Goal: Task Accomplishment & Management: Use online tool/utility

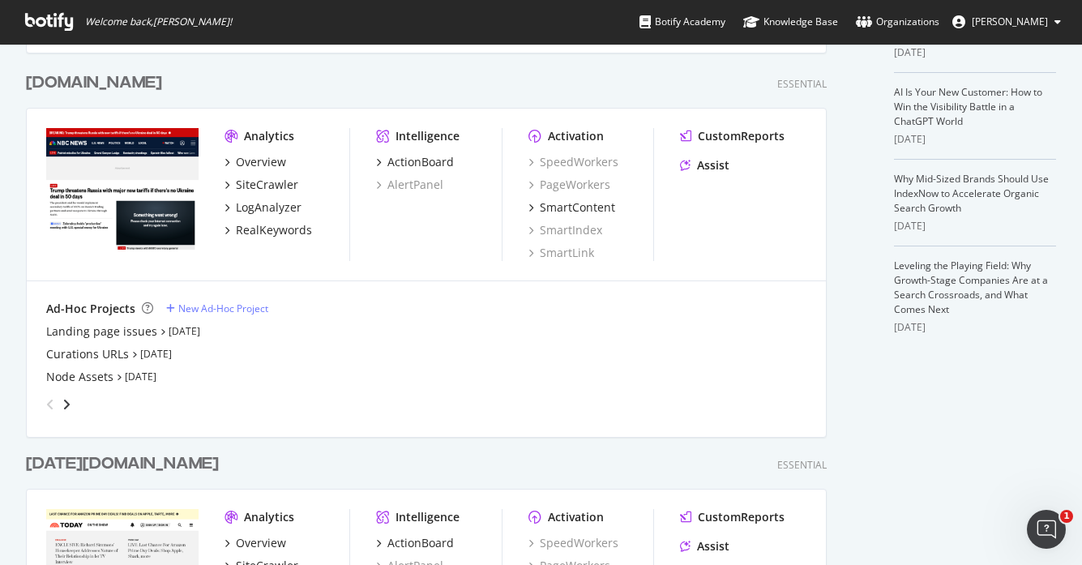
scroll to position [404, 0]
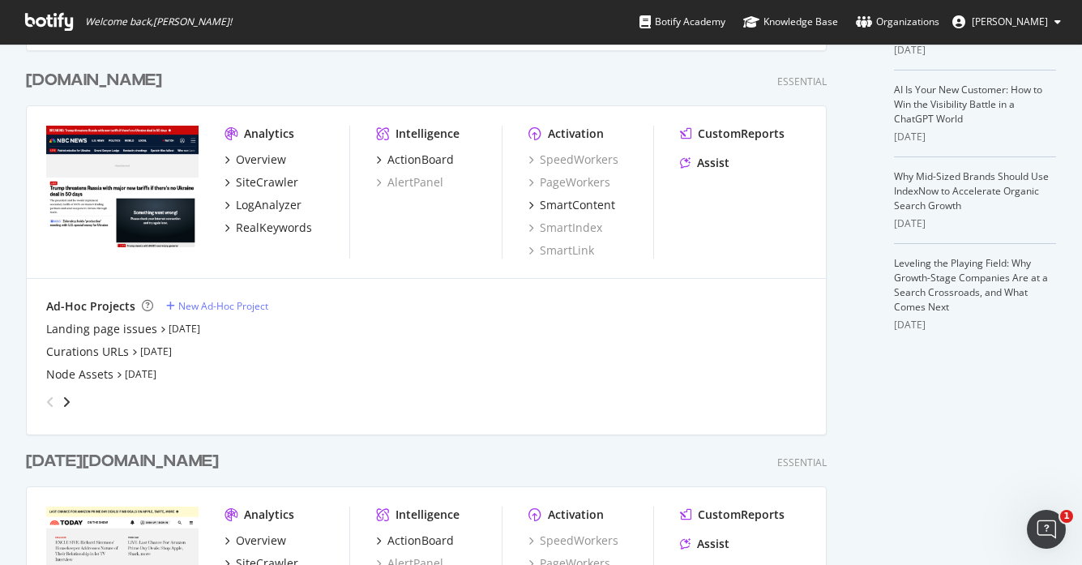
click at [67, 76] on div "[DOMAIN_NAME]" at bounding box center [94, 81] width 136 height 24
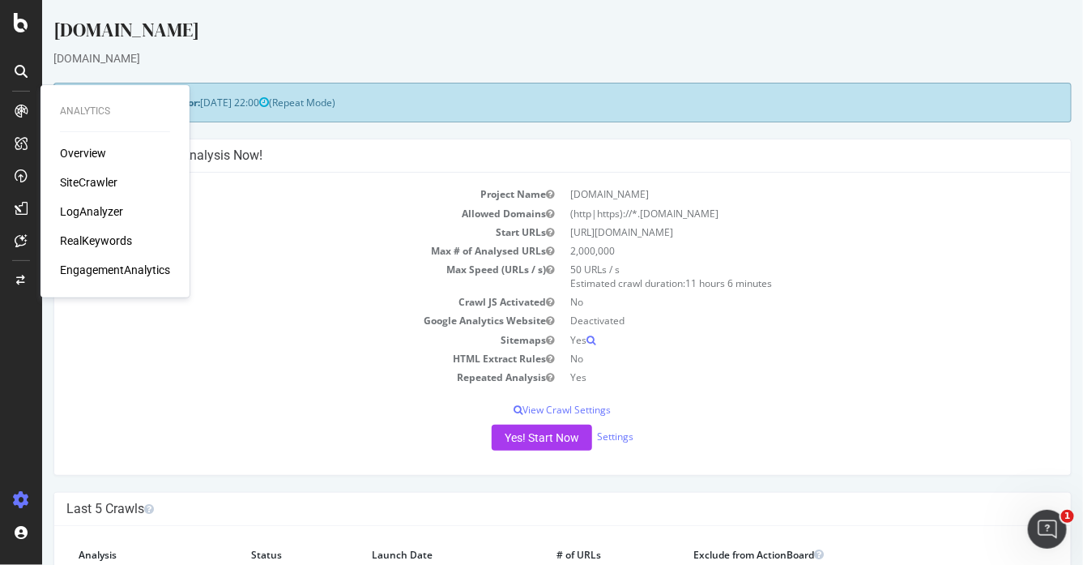
click at [91, 219] on div "LogAnalyzer" at bounding box center [91, 211] width 63 height 16
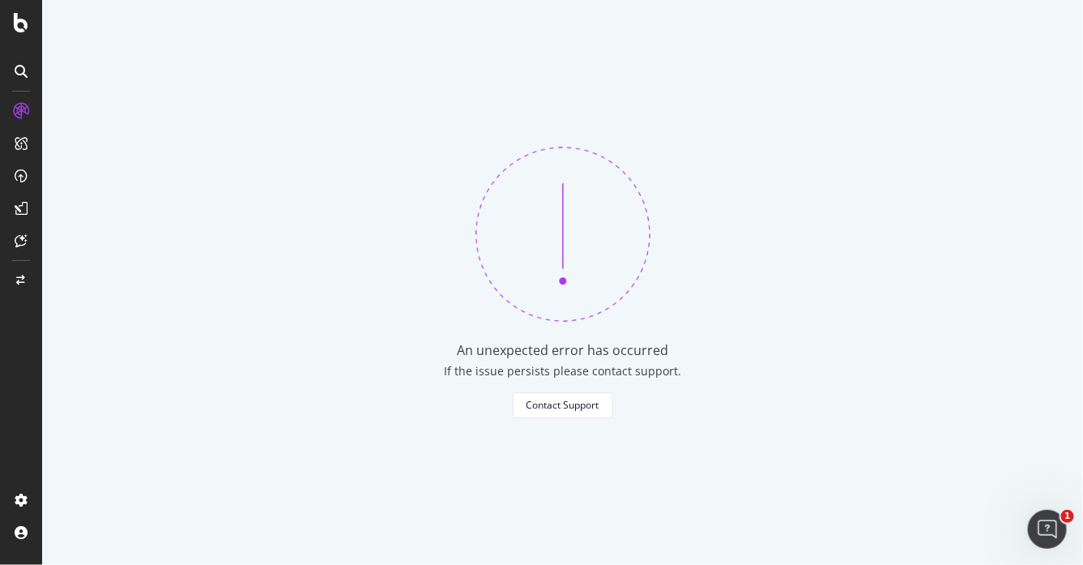
click at [938, 383] on div "If the issue persists please contact support." at bounding box center [562, 377] width 1041 height 29
click at [32, 21] on div at bounding box center [21, 22] width 39 height 19
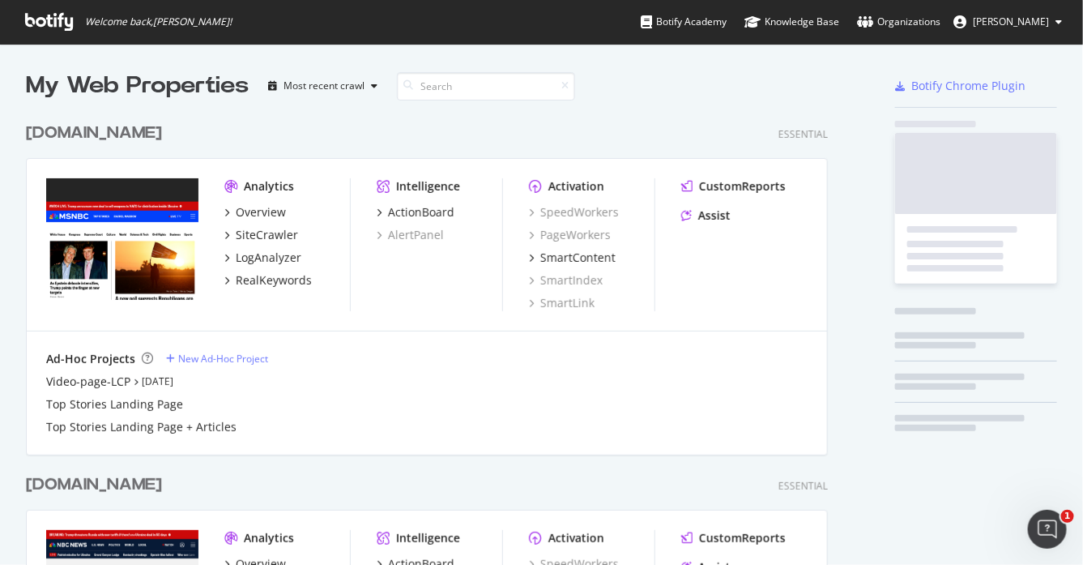
scroll to position [549, 1053]
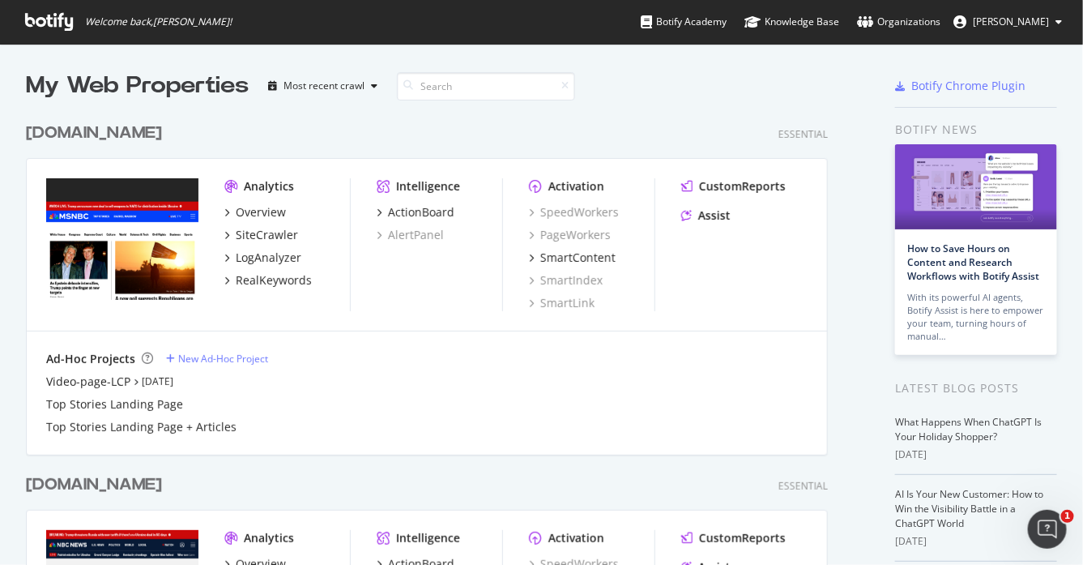
click at [80, 143] on div "[DOMAIN_NAME]" at bounding box center [94, 134] width 136 height 24
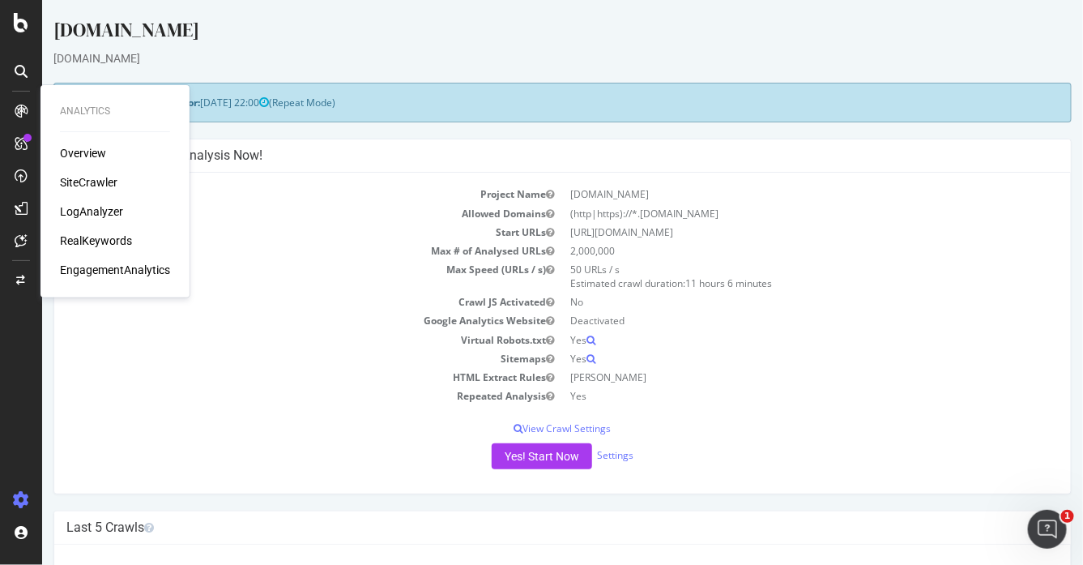
click at [106, 208] on div "LogAnalyzer" at bounding box center [91, 211] width 63 height 16
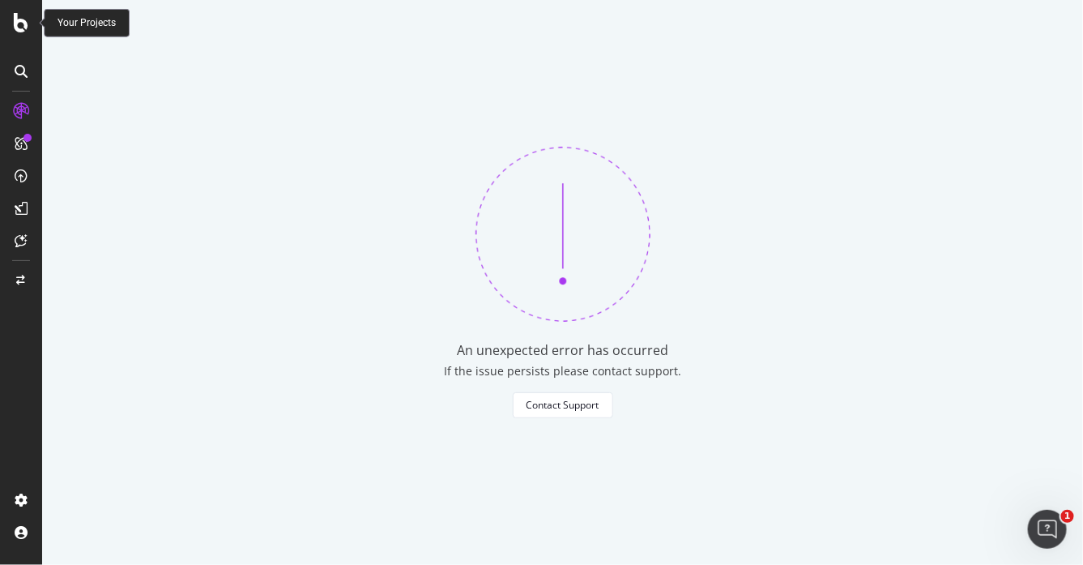
click at [30, 24] on div at bounding box center [21, 22] width 39 height 19
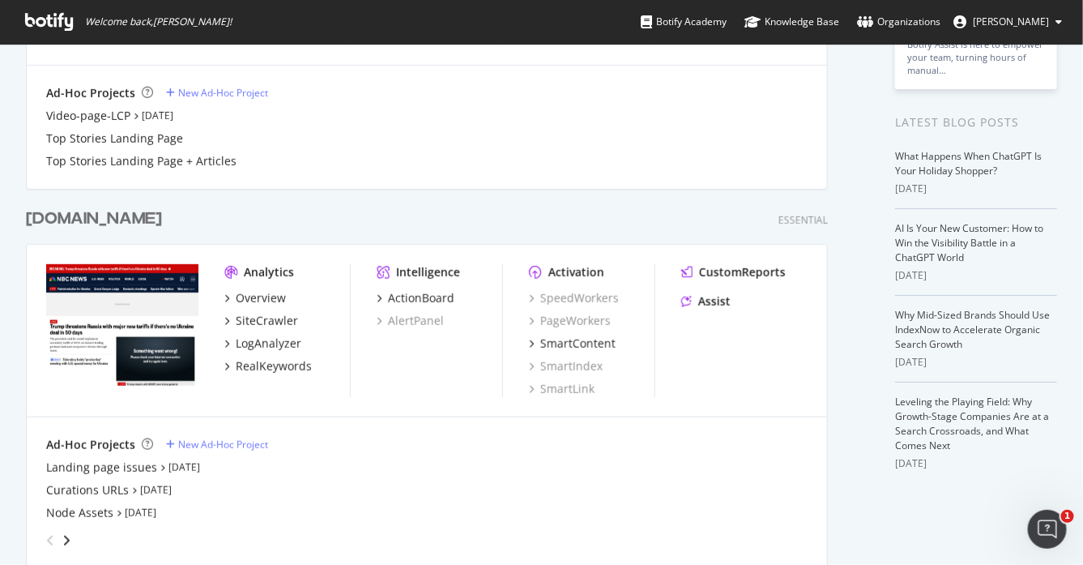
scroll to position [304, 0]
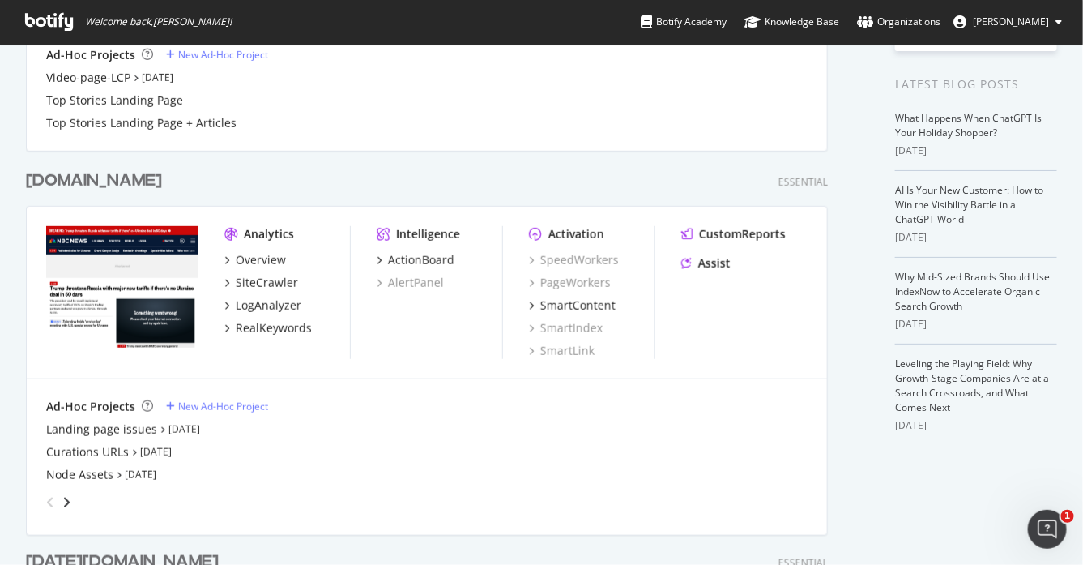
click at [58, 180] on div "[DOMAIN_NAME]" at bounding box center [94, 181] width 136 height 24
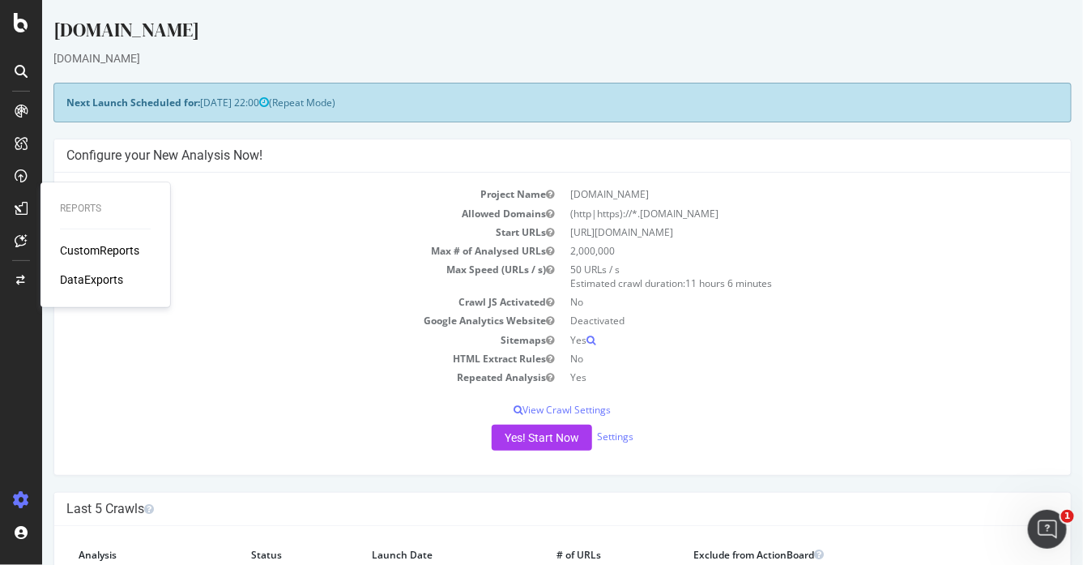
click at [88, 244] on div "CustomReports" at bounding box center [99, 250] width 79 height 16
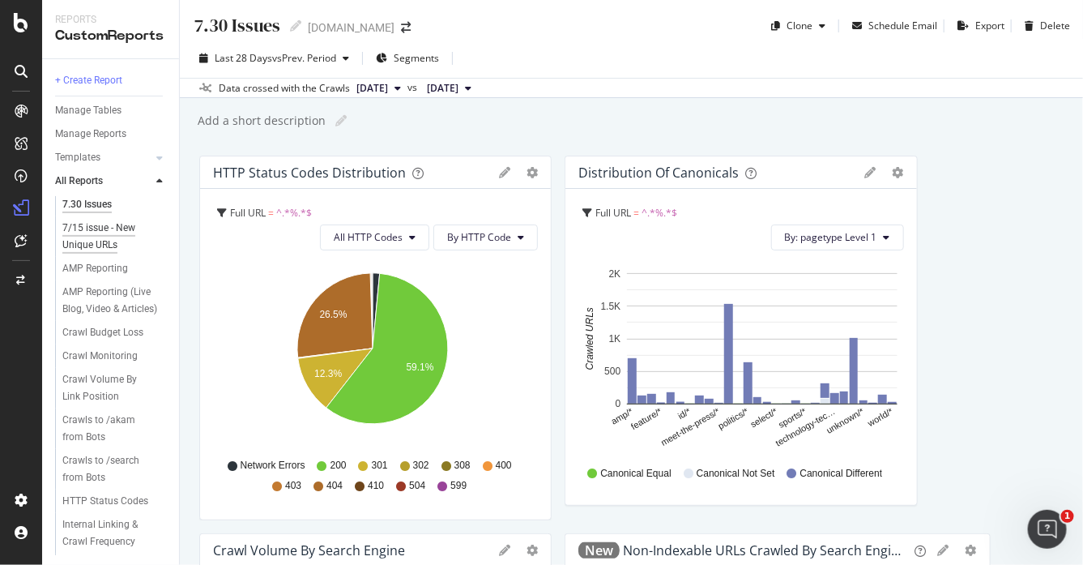
click at [107, 241] on div "7/15 issue - New Unique URLs" at bounding box center [109, 237] width 94 height 34
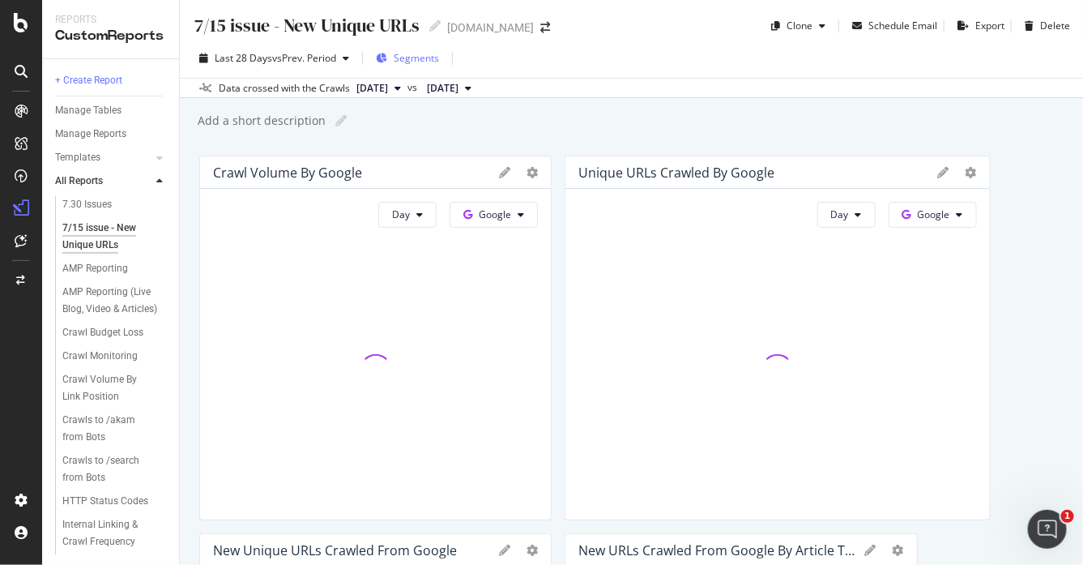
click at [429, 59] on span "Segments" at bounding box center [416, 58] width 45 height 14
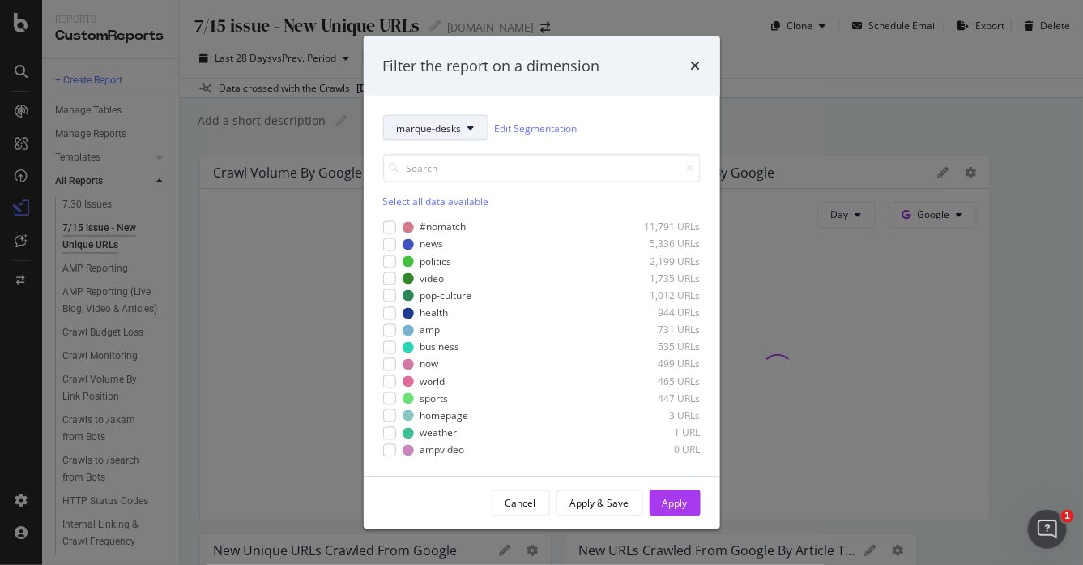
click at [449, 130] on span "marque-desks" at bounding box center [429, 128] width 65 height 14
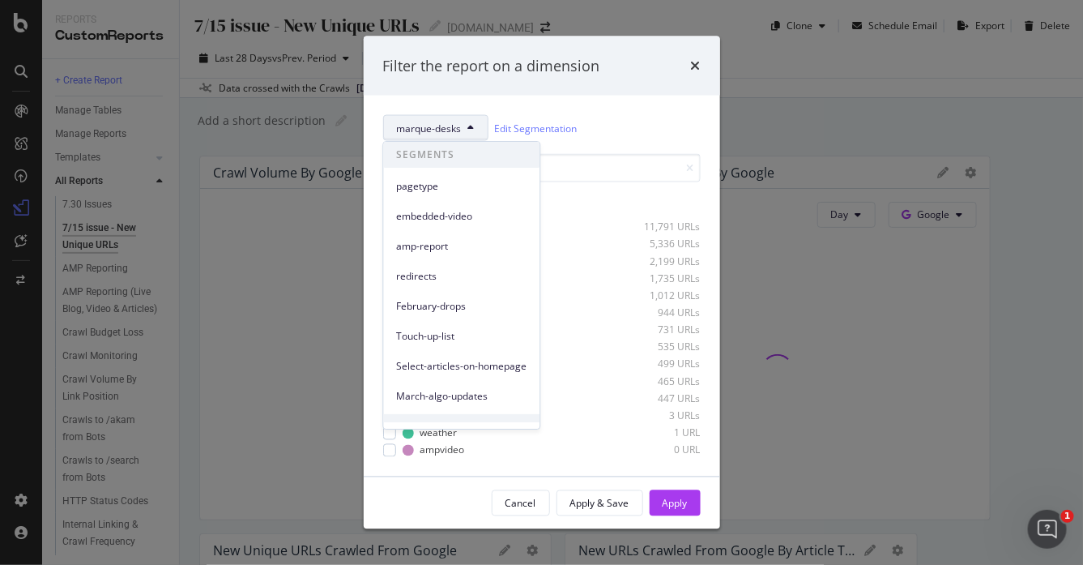
scroll to position [404, 0]
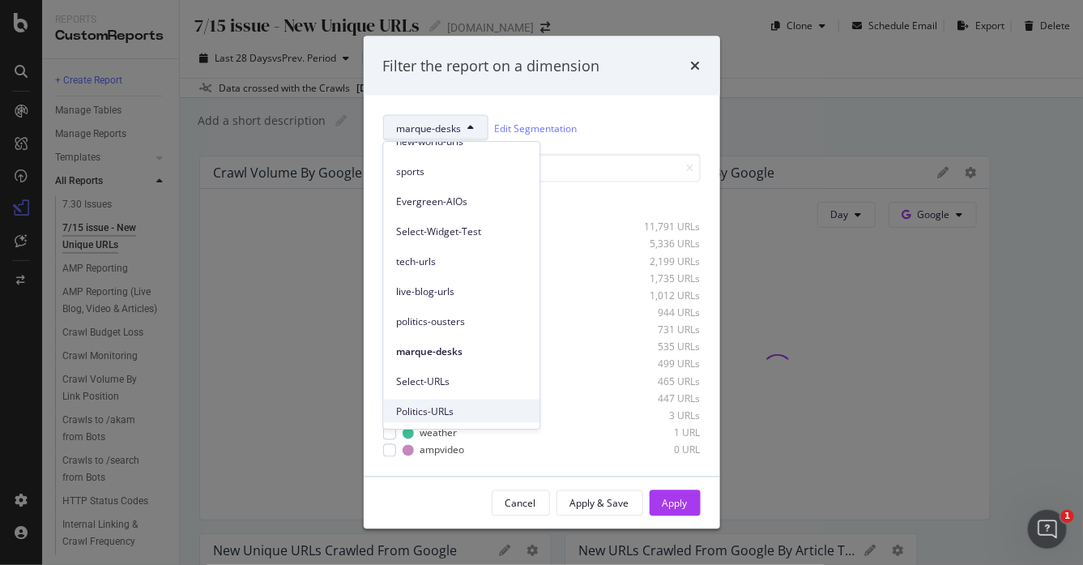
click at [450, 404] on span "Politics-URLs" at bounding box center [462, 411] width 130 height 15
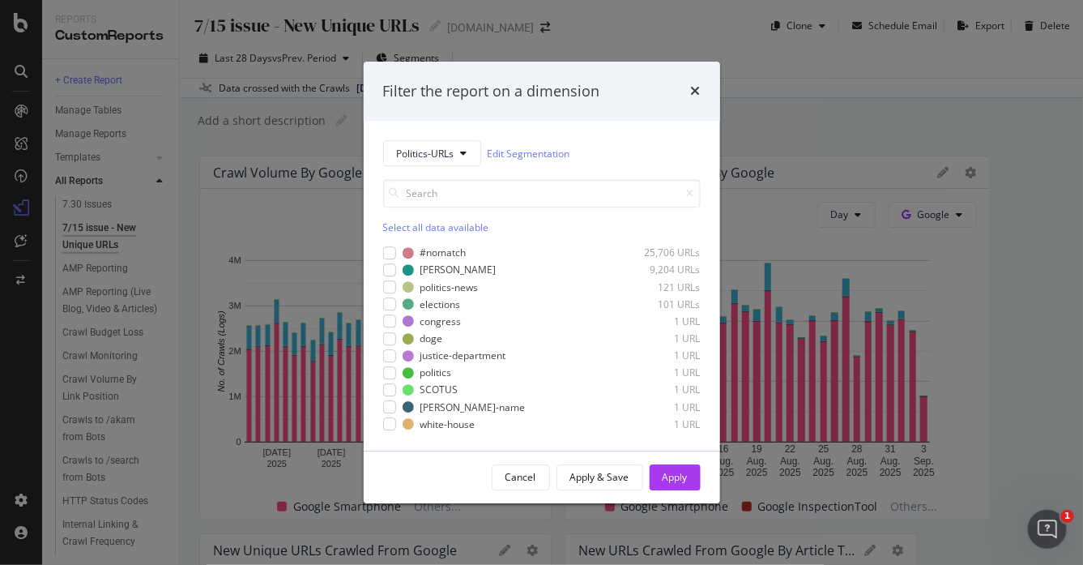
click at [405, 225] on div "Select all data available" at bounding box center [542, 228] width 318 height 14
click at [677, 474] on div "Apply" at bounding box center [675, 478] width 25 height 14
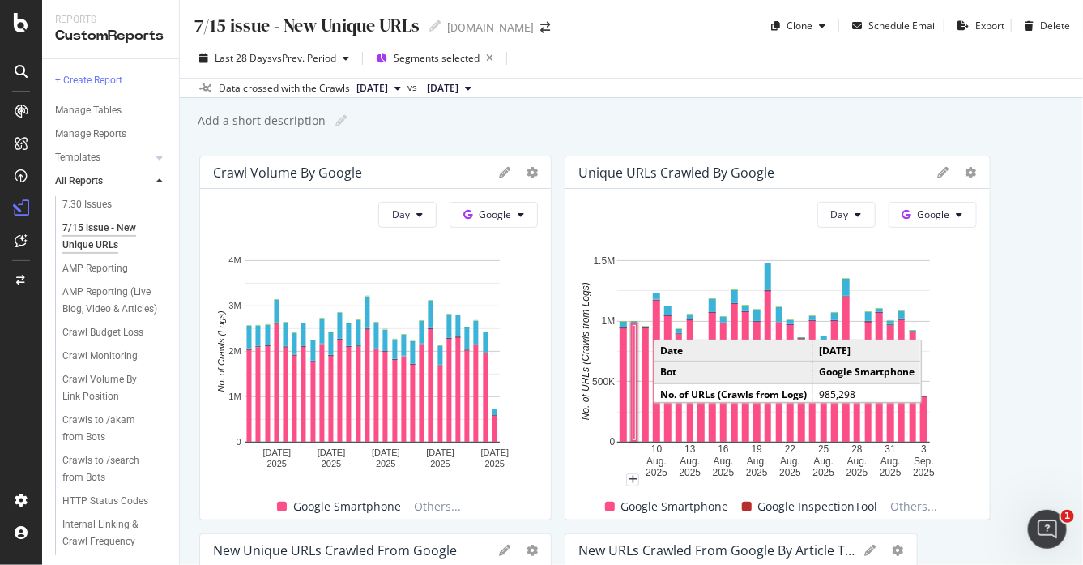
click at [562, 122] on div "Add a short description Add a short description" at bounding box center [639, 121] width 887 height 24
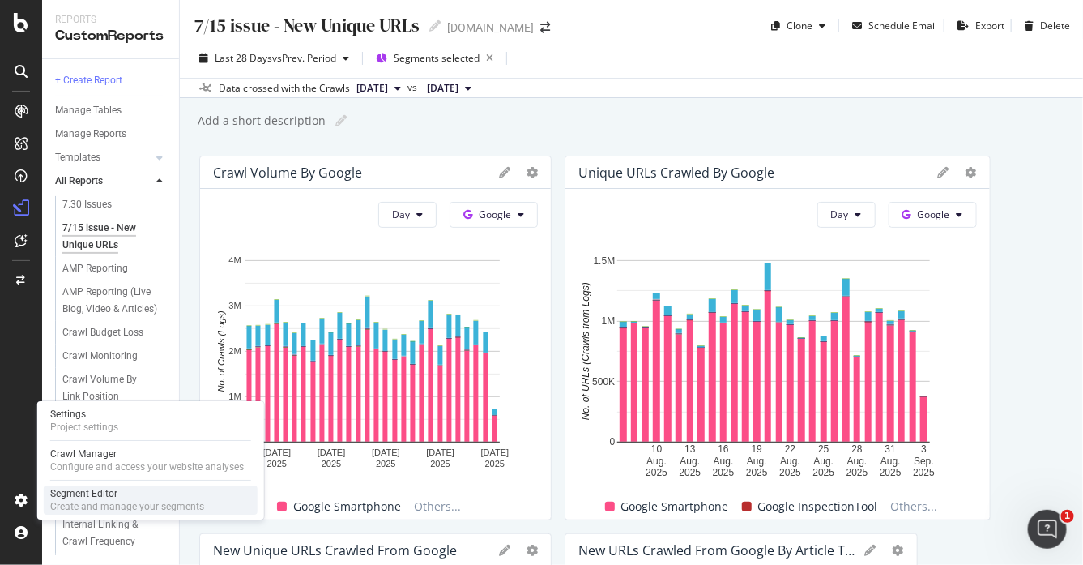
click at [118, 498] on div "Segment Editor" at bounding box center [127, 493] width 154 height 13
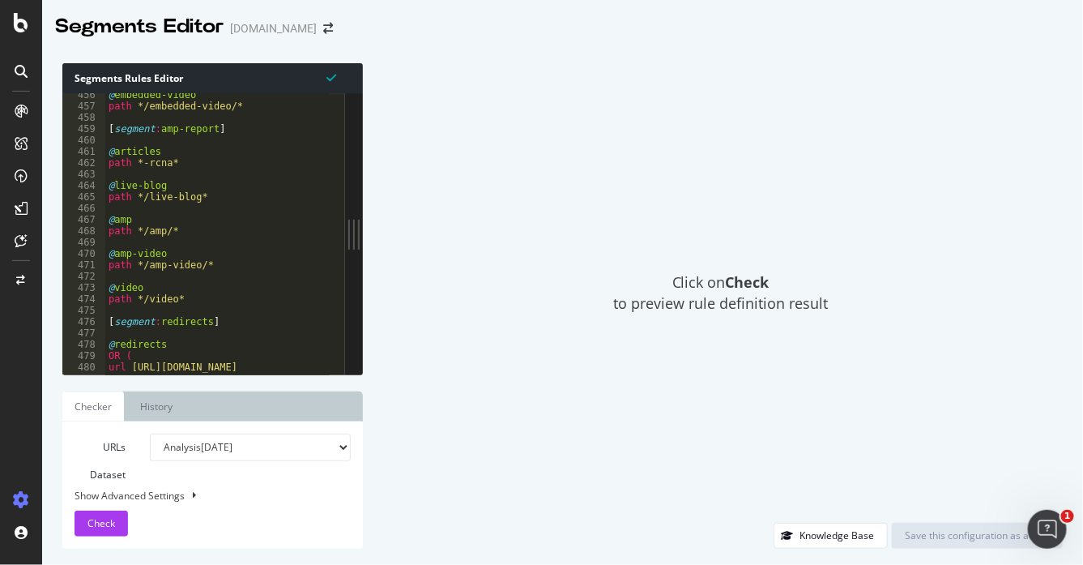
scroll to position [5165, 0]
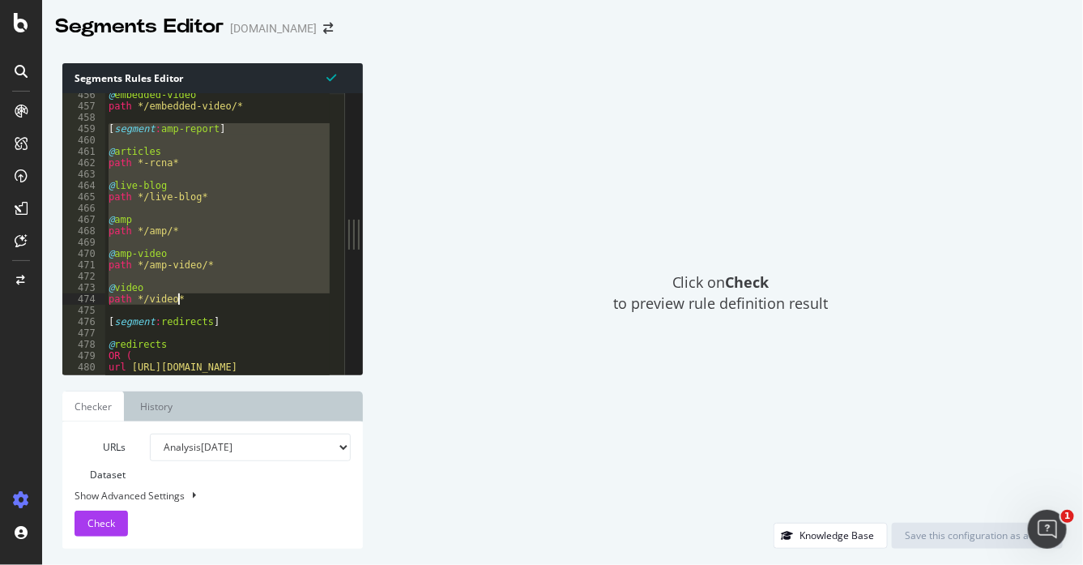
drag, startPoint x: 107, startPoint y: 127, endPoint x: 194, endPoint y: 301, distance: 193.9
click at [194, 301] on div "@ embedded-video path */embedded-video/* [ segment : amp-report ] @ articles pa…" at bounding box center [493, 233] width 776 height 289
type textarea "@video path */video*"
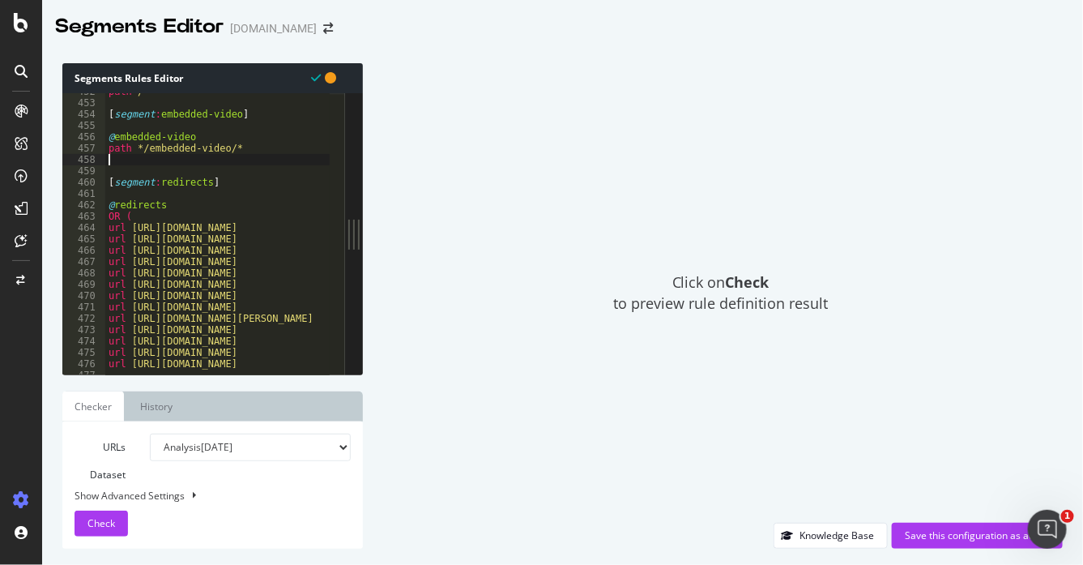
scroll to position [5124, 0]
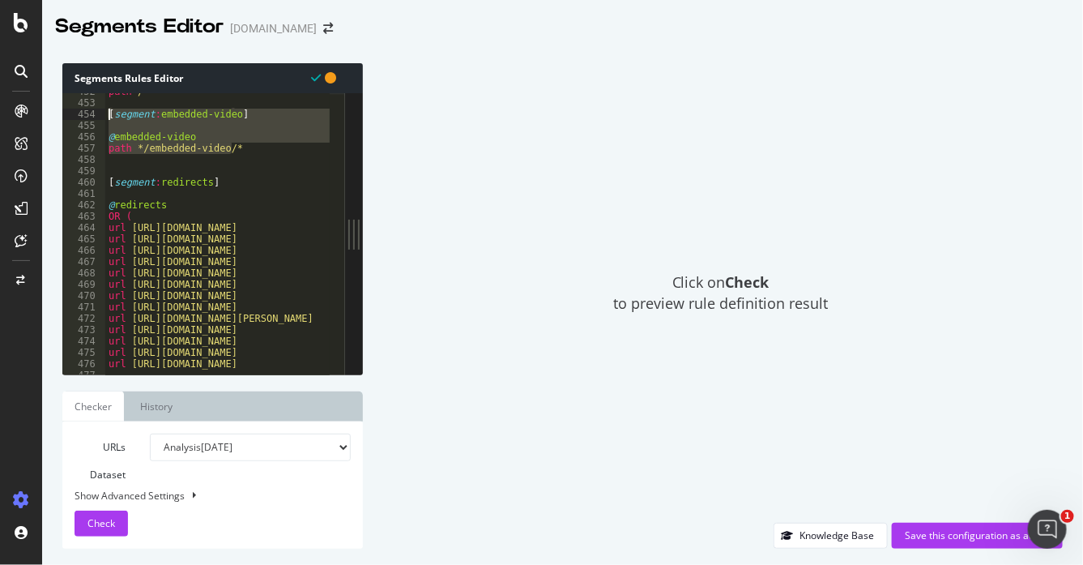
drag, startPoint x: 243, startPoint y: 150, endPoint x: 97, endPoint y: 114, distance: 150.2
click at [97, 114] on div "452 453 454 455 456 457 458 459 460 461 462 463 464 465 466 467 468 469 470 471…" at bounding box center [203, 233] width 283 height 281
type textarea "="
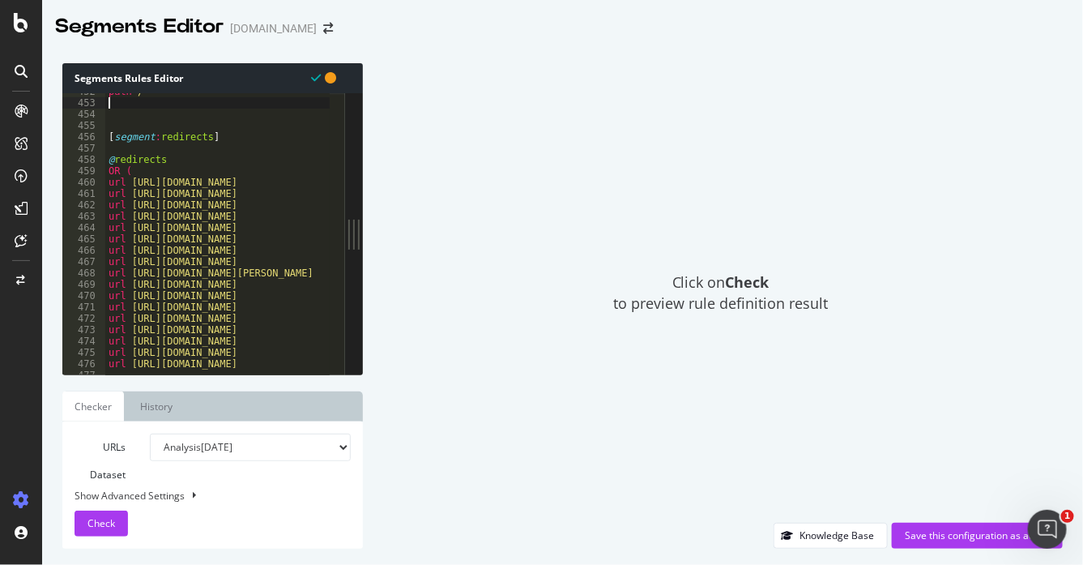
type textarea "path /*"
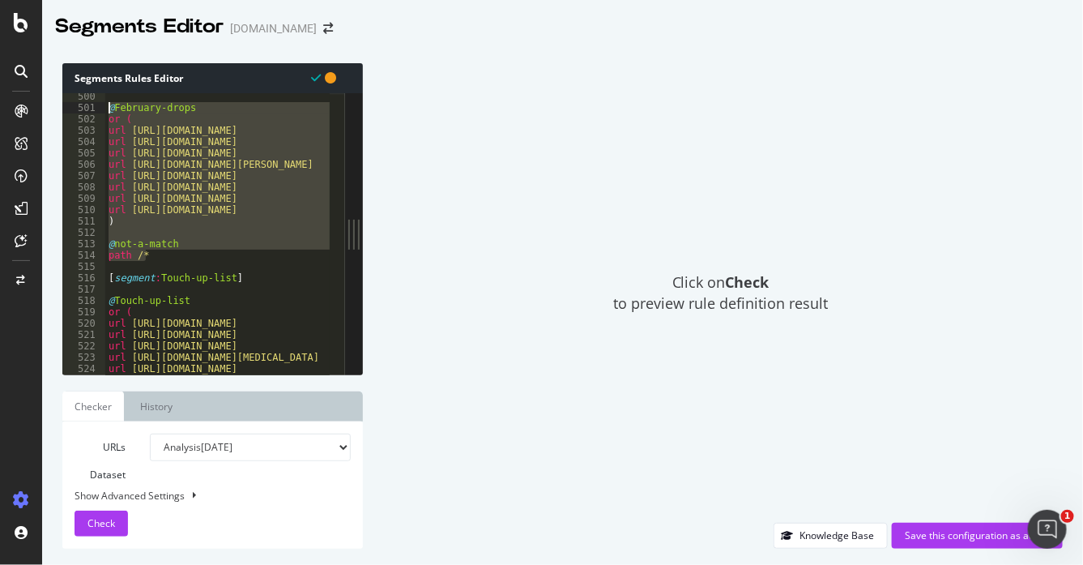
scroll to position [5660, 0]
drag, startPoint x: 151, startPoint y: 254, endPoint x: 106, endPoint y: 110, distance: 150.2
click at [106, 110] on div "@ February-drops or ( url [URL][DOMAIN_NAME] url [URL][DOMAIN_NAME] url [URL][D…" at bounding box center [493, 237] width 776 height 289
type textarea "@February-drops or ("
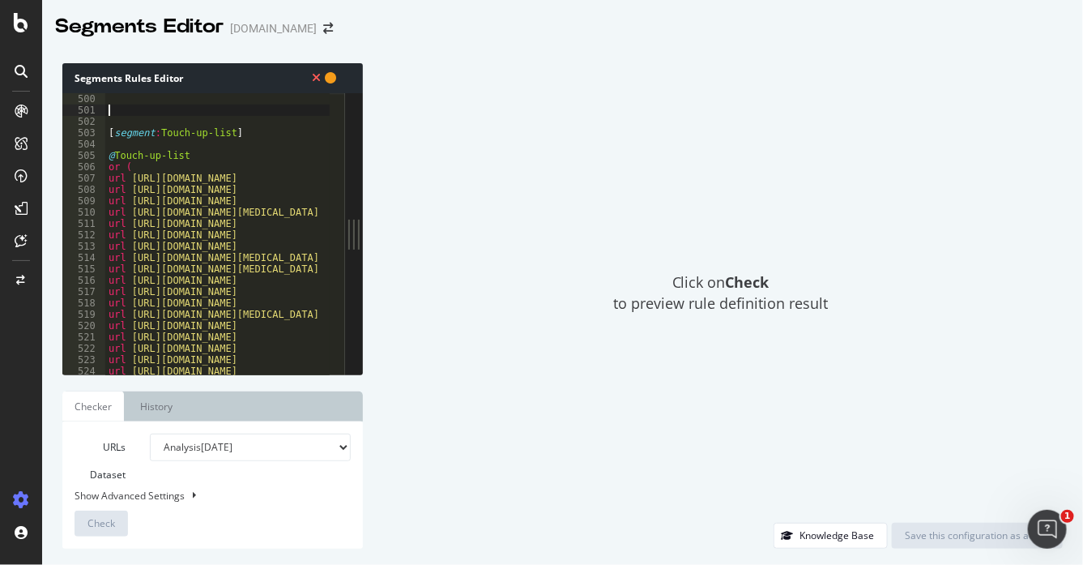
scroll to position [5478, 0]
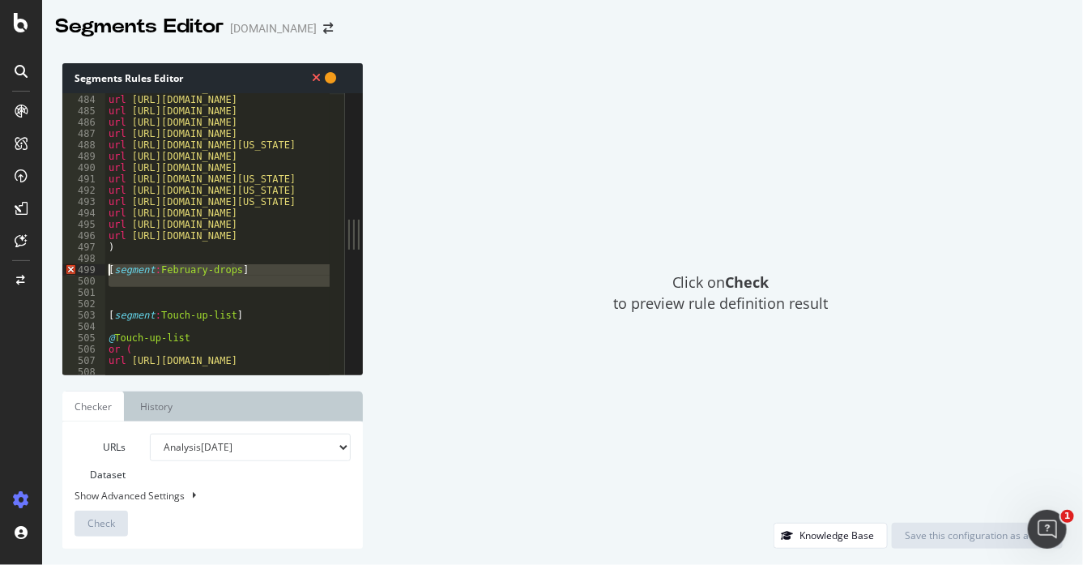
drag, startPoint x: 114, startPoint y: 293, endPoint x: 105, endPoint y: 271, distance: 23.6
click at [105, 271] on div "url [URL][DOMAIN_NAME] url [URL][DOMAIN_NAME] url [URL][DOMAIN_NAME] url [URL][…" at bounding box center [493, 227] width 776 height 289
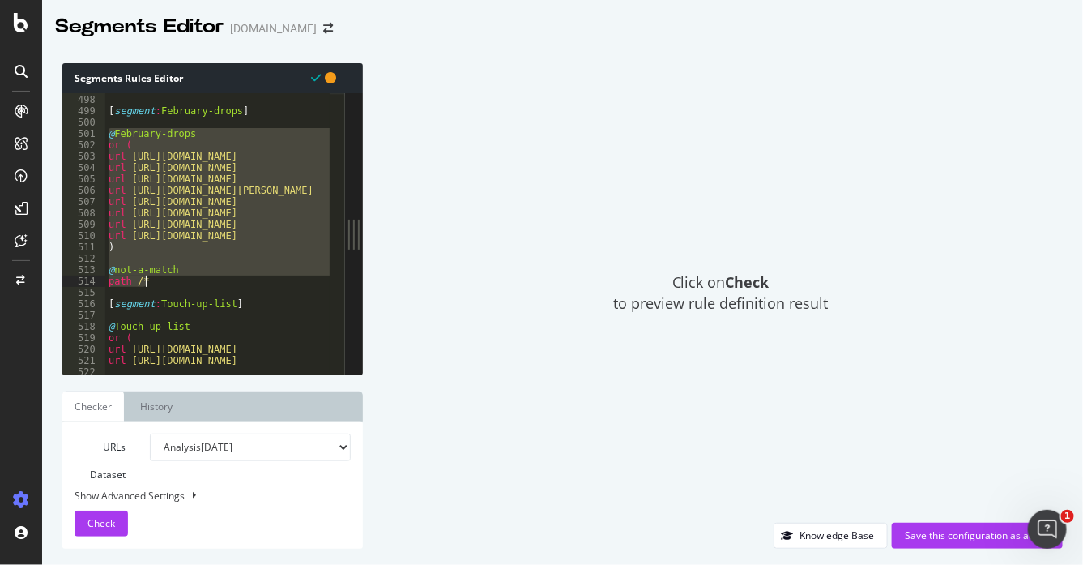
scroll to position [5576, 0]
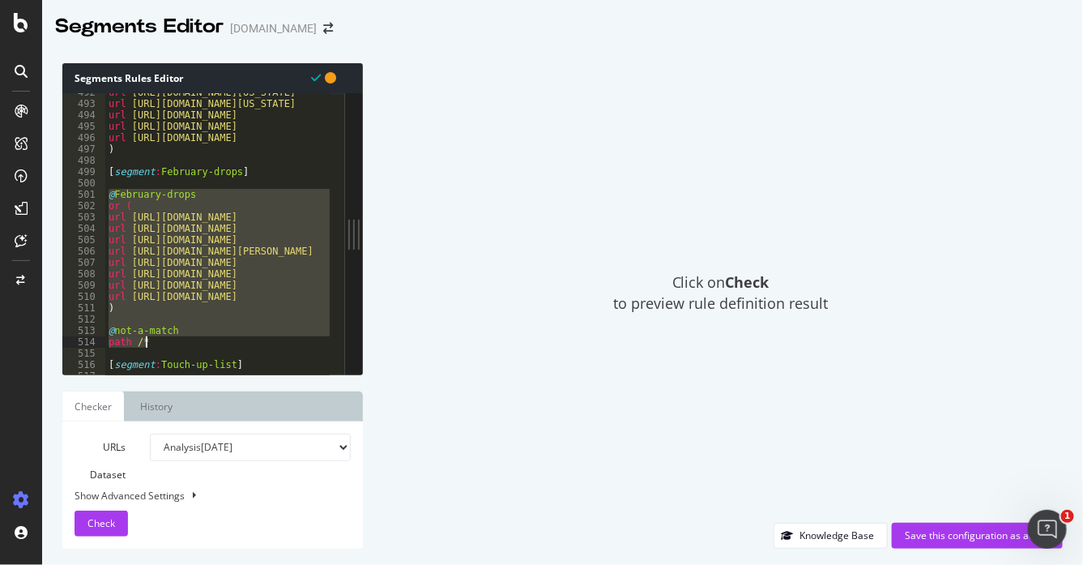
type textarea "@not-a-match path /*"
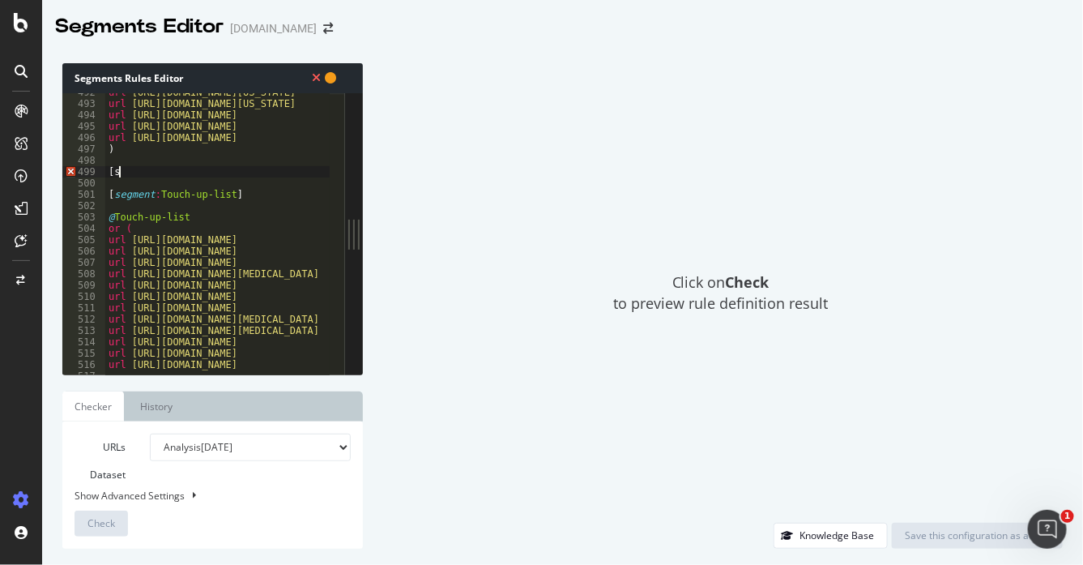
type textarea "["
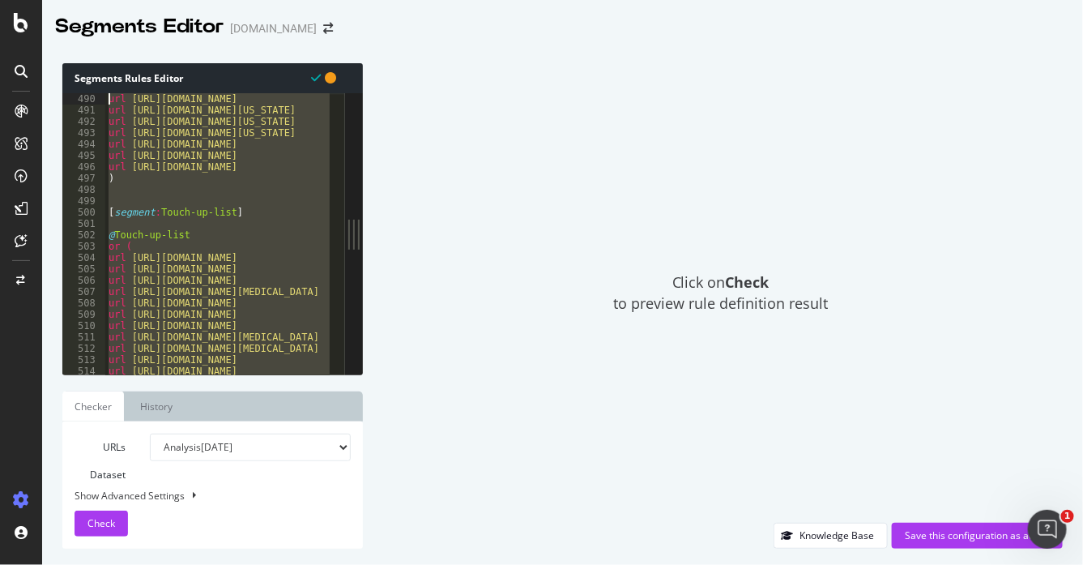
scroll to position [5547, 0]
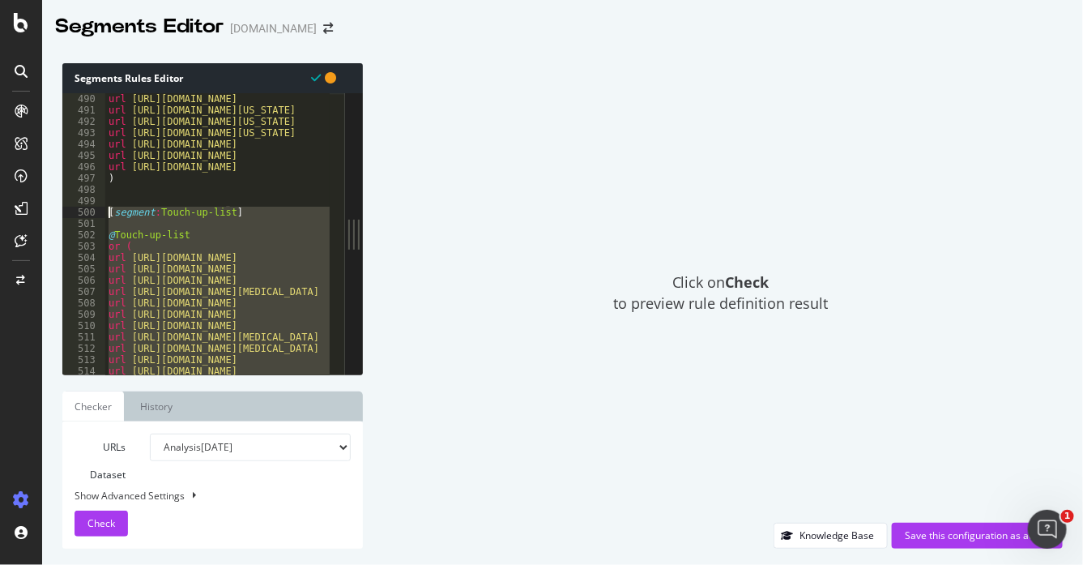
drag, startPoint x: 237, startPoint y: 264, endPoint x: 96, endPoint y: 213, distance: 150.7
click at [96, 213] on div "490 491 492 493 494 495 496 497 498 499 500 501 502 503 504 505 506 507 508 509…" at bounding box center [203, 233] width 283 height 281
type textarea "[segment:Touch-up-list]"
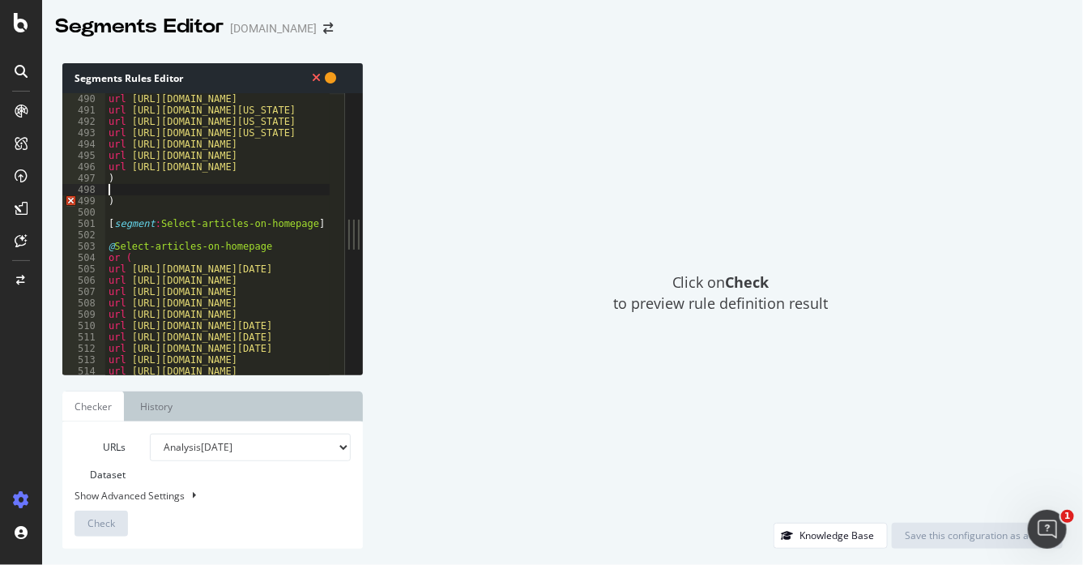
type textarea ")"
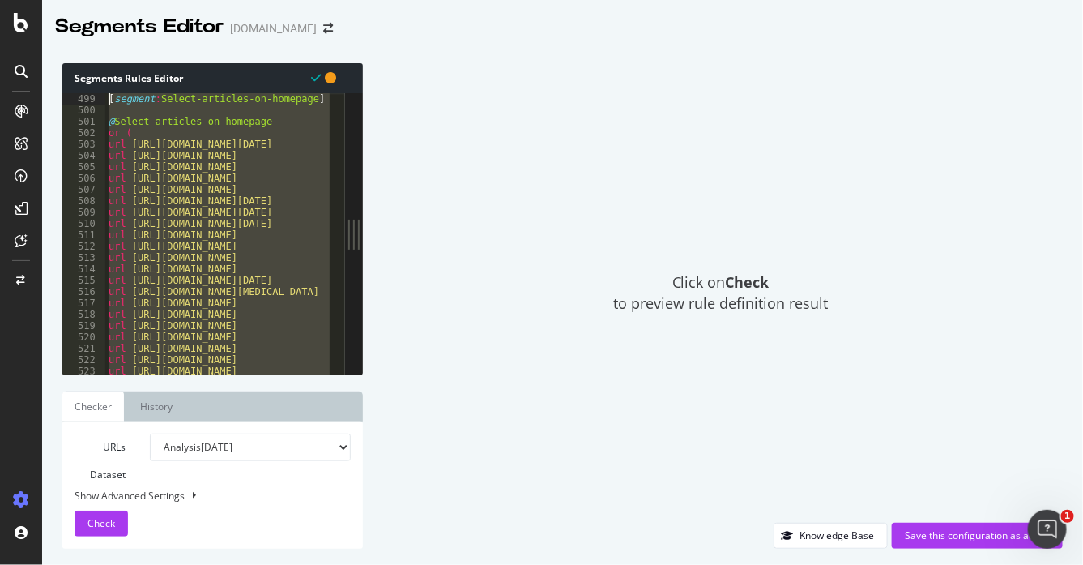
scroll to position [5525, 0]
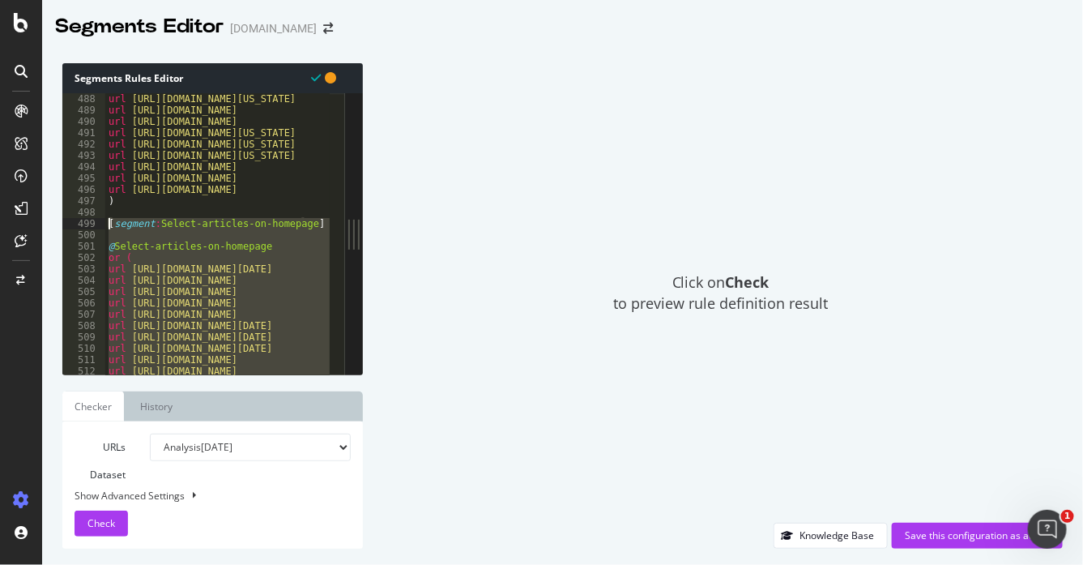
drag, startPoint x: 186, startPoint y: 172, endPoint x: 95, endPoint y: 221, distance: 103.3
click at [95, 221] on div ") 488 489 490 491 492 493 494 495 496 497 498 499 500 501 502 503 504 505 506 5…" at bounding box center [203, 233] width 283 height 281
type textarea "[segment:Select-articles-on-homepage]"
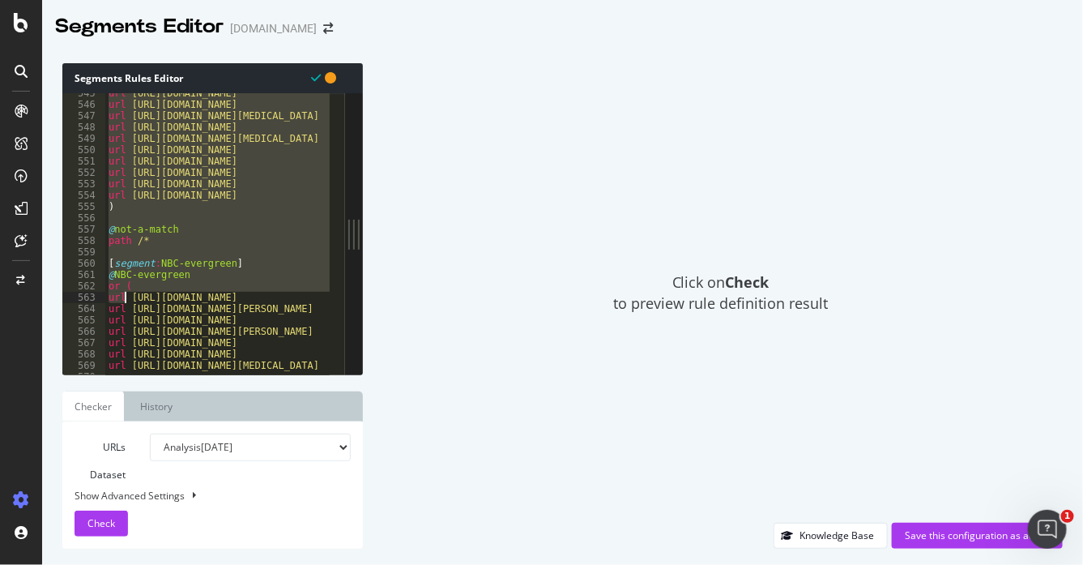
scroll to position [6177, 0]
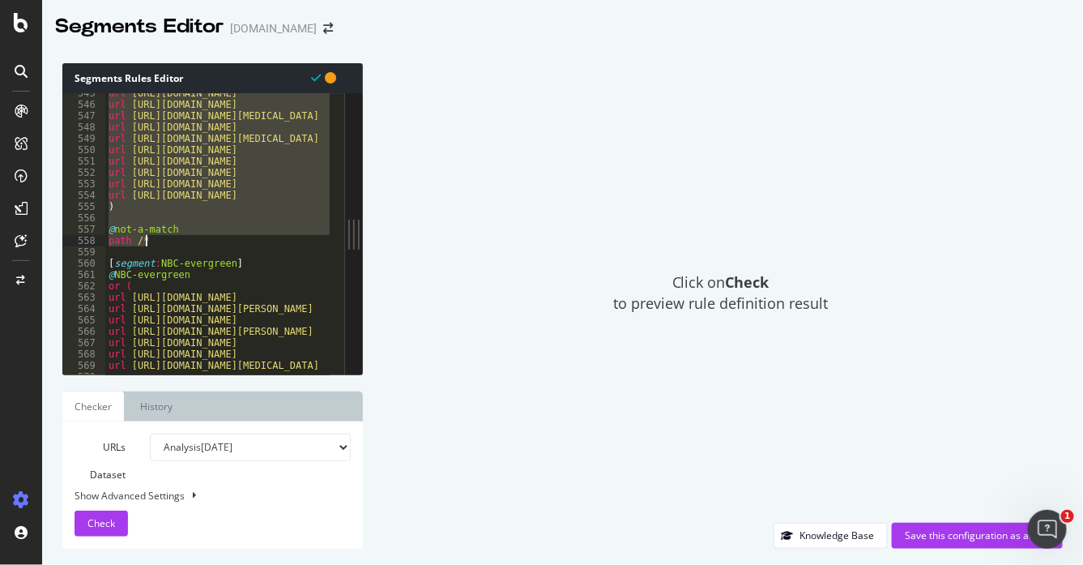
drag, startPoint x: 109, startPoint y: 161, endPoint x: 160, endPoint y: 241, distance: 94.4
click at [160, 241] on div "url [URL][DOMAIN_NAME] url [URL][DOMAIN_NAME] url [URL][DOMAIN_NAME][MEDICAL_DA…" at bounding box center [493, 232] width 776 height 289
type textarea "@not-a-match path /*"
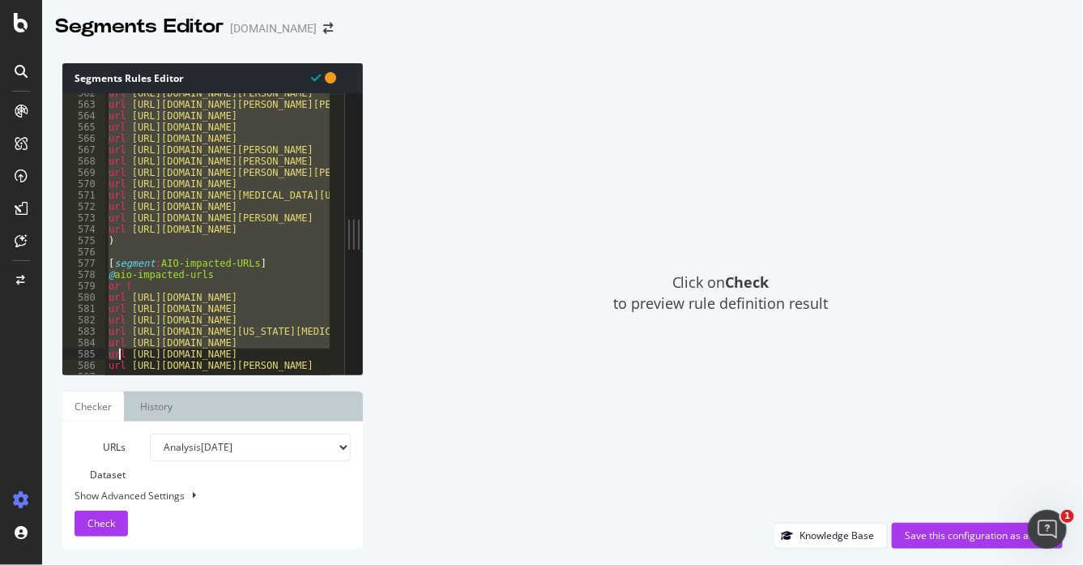
scroll to position [6404, 0]
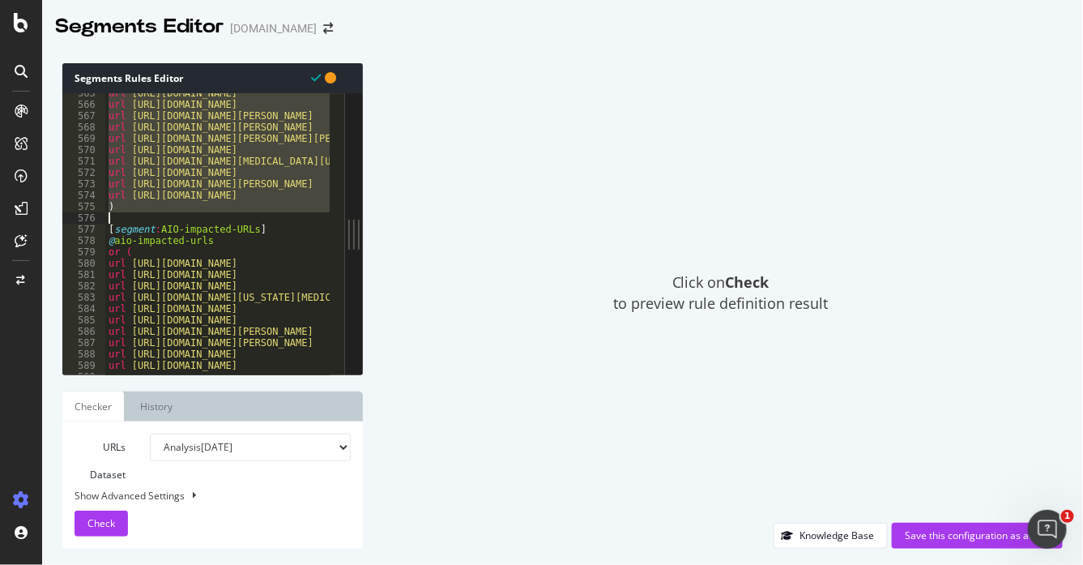
drag, startPoint x: 116, startPoint y: 164, endPoint x: 109, endPoint y: 216, distance: 53.1
click at [109, 216] on div "url [URL][DOMAIN_NAME] url [URL][DOMAIN_NAME] url [URL][DOMAIN_NAME][PERSON_NAM…" at bounding box center [493, 232] width 776 height 289
type textarea ")"
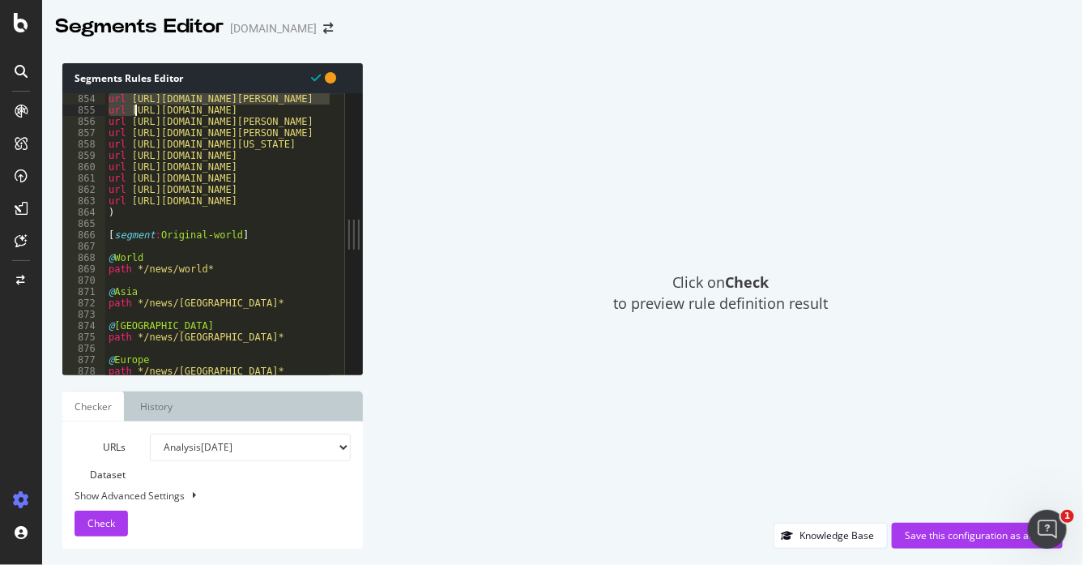
scroll to position [9676, 0]
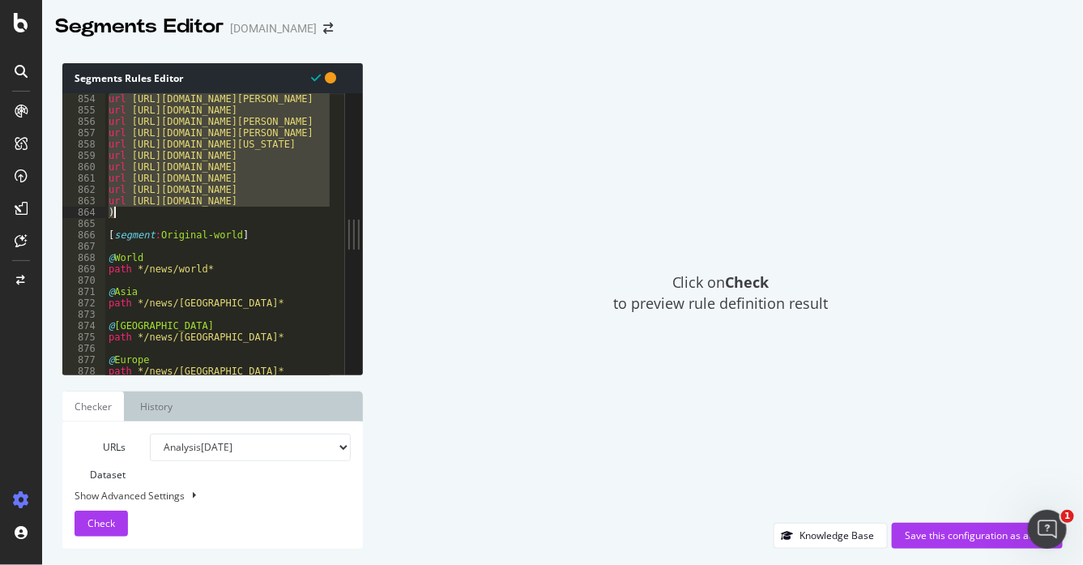
drag, startPoint x: 106, startPoint y: 220, endPoint x: 122, endPoint y: 216, distance: 15.9
click at [122, 216] on div "url [URL][DOMAIN_NAME][PERSON_NAME] url [URL][DOMAIN_NAME] url [URL][DOMAIN_NAM…" at bounding box center [493, 237] width 776 height 289
type textarea "url [URL][DOMAIN_NAME] )"
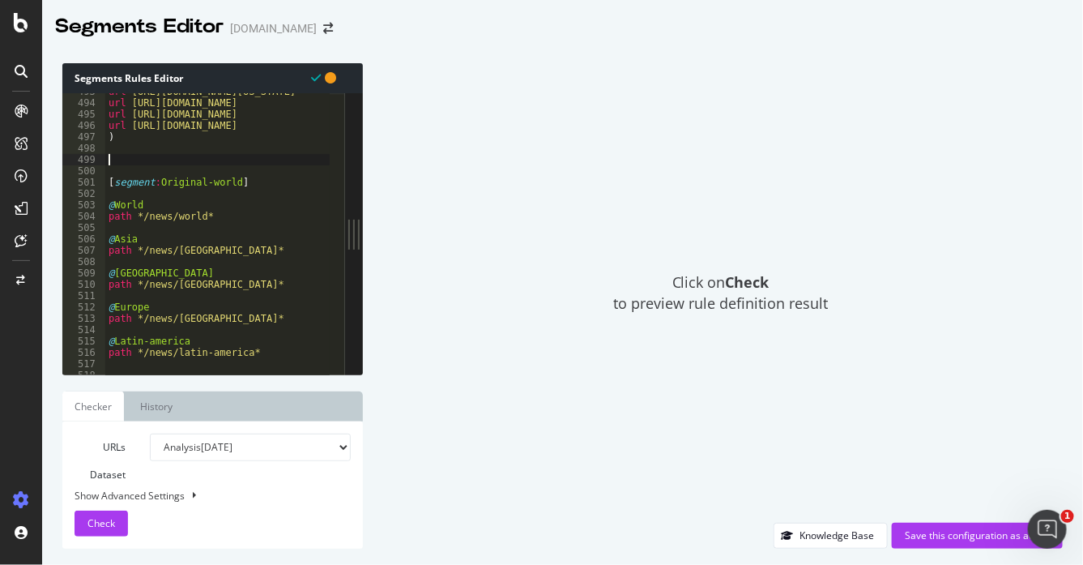
scroll to position [5588, 0]
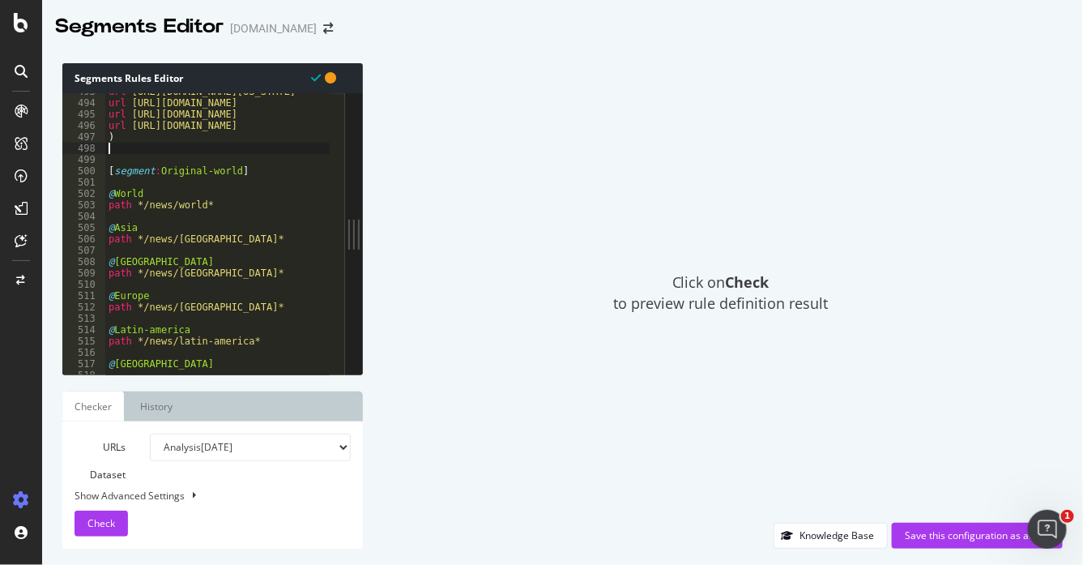
click at [137, 200] on div "url [URL][DOMAIN_NAME][US_STATE] url [URL][DOMAIN_NAME] url [URL][DOMAIN_NAME] …" at bounding box center [477, 230] width 744 height 289
click at [139, 201] on div "url [URL][DOMAIN_NAME][US_STATE] url [URL][DOMAIN_NAME] url [URL][DOMAIN_NAME] …" at bounding box center [477, 230] width 744 height 289
click at [140, 241] on div "url [URL][DOMAIN_NAME][US_STATE] url [URL][DOMAIN_NAME] url [URL][DOMAIN_NAME] …" at bounding box center [477, 230] width 744 height 289
click at [139, 274] on div "url [URL][DOMAIN_NAME][US_STATE] url [URL][DOMAIN_NAME] url [URL][DOMAIN_NAME] …" at bounding box center [477, 230] width 744 height 289
click at [142, 310] on div "url [URL][DOMAIN_NAME][US_STATE] url [URL][DOMAIN_NAME] url [URL][DOMAIN_NAME] …" at bounding box center [477, 230] width 744 height 289
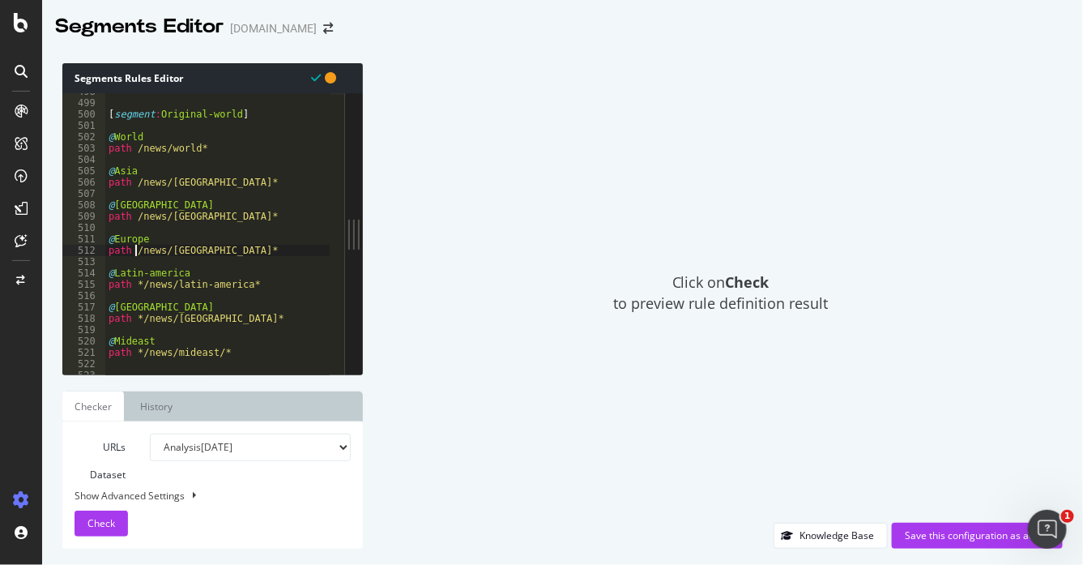
scroll to position [5651, 0]
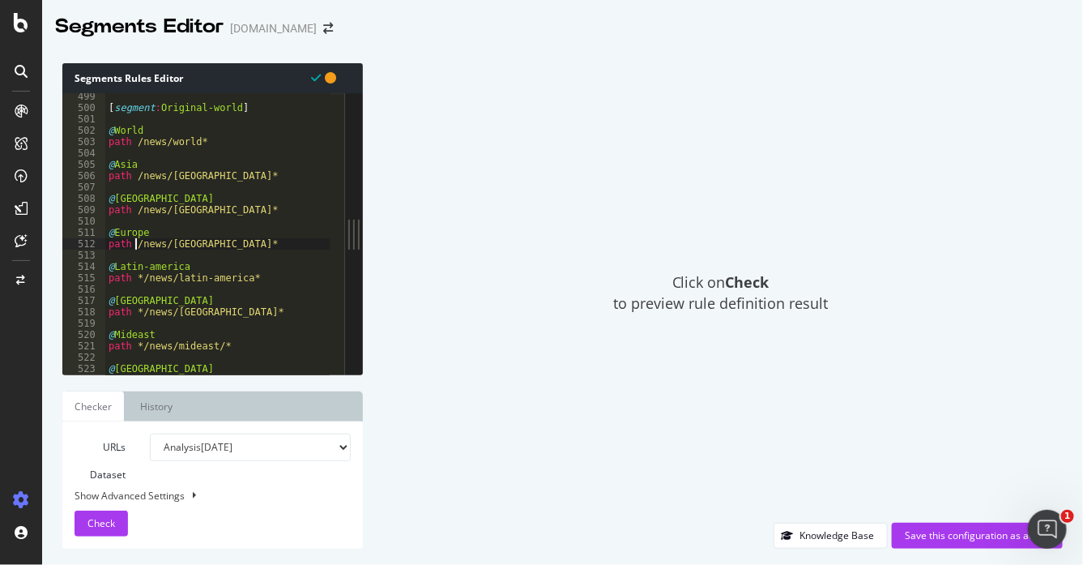
click at [141, 276] on div "[ segment : Original-world ] @ World path /news/world* @ [GEOGRAPHIC_DATA] path…" at bounding box center [477, 235] width 744 height 289
click at [142, 311] on div "[ segment : Original-world ] @ World path /news/world* @ [GEOGRAPHIC_DATA] path…" at bounding box center [477, 235] width 744 height 289
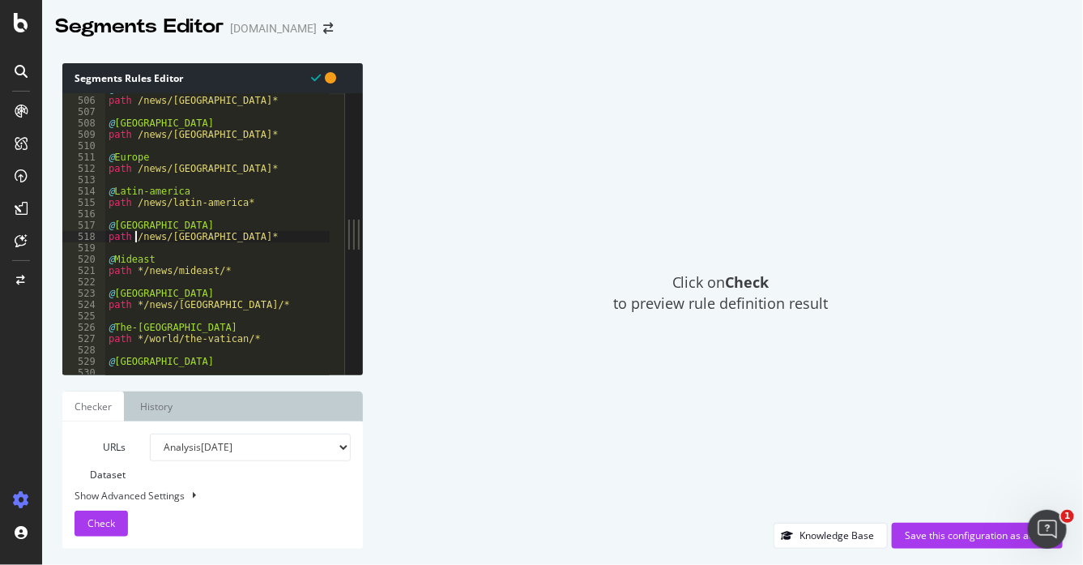
scroll to position [5728, 0]
click at [140, 269] on div "@ Asia path /news/[GEOGRAPHIC_DATA]* @ [GEOGRAPHIC_DATA] path /news/[GEOGRAPHIC…" at bounding box center [477, 227] width 744 height 289
click at [139, 302] on div "@ Asia path /news/[GEOGRAPHIC_DATA]* @ [GEOGRAPHIC_DATA] path /news/[GEOGRAPHIC…" at bounding box center [477, 227] width 744 height 289
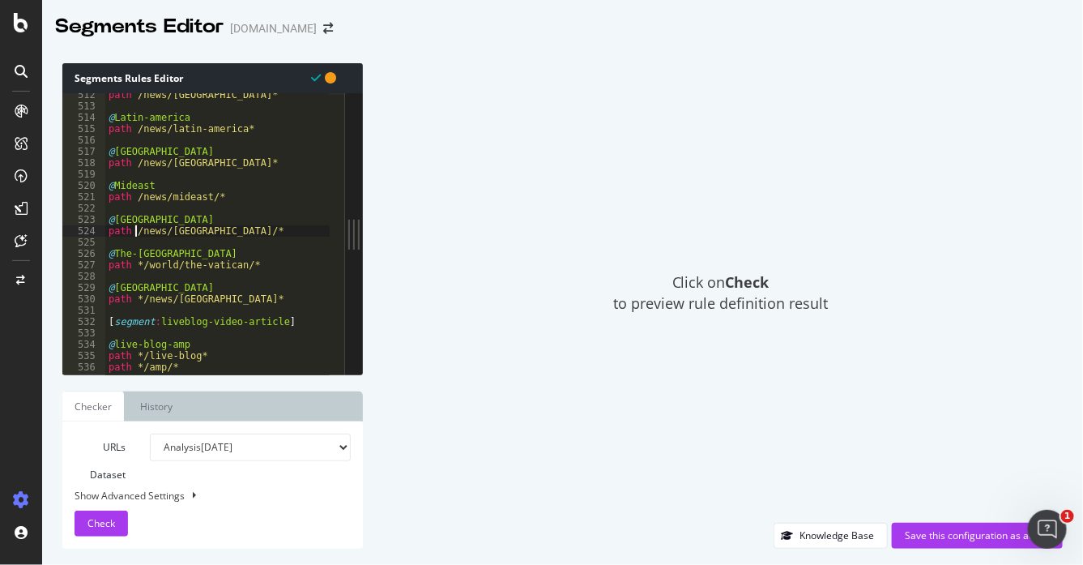
scroll to position [5806, 0]
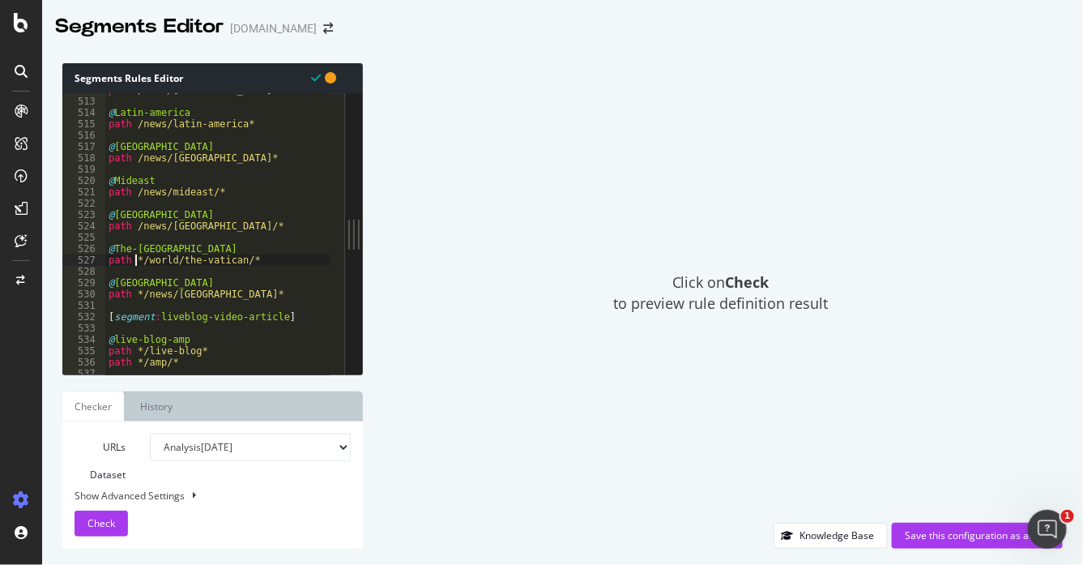
click at [138, 256] on div "path /news/[GEOGRAPHIC_DATA]* @ [GEOGRAPHIC_DATA] path /news/latin-[GEOGRAPHIC_…" at bounding box center [477, 228] width 744 height 289
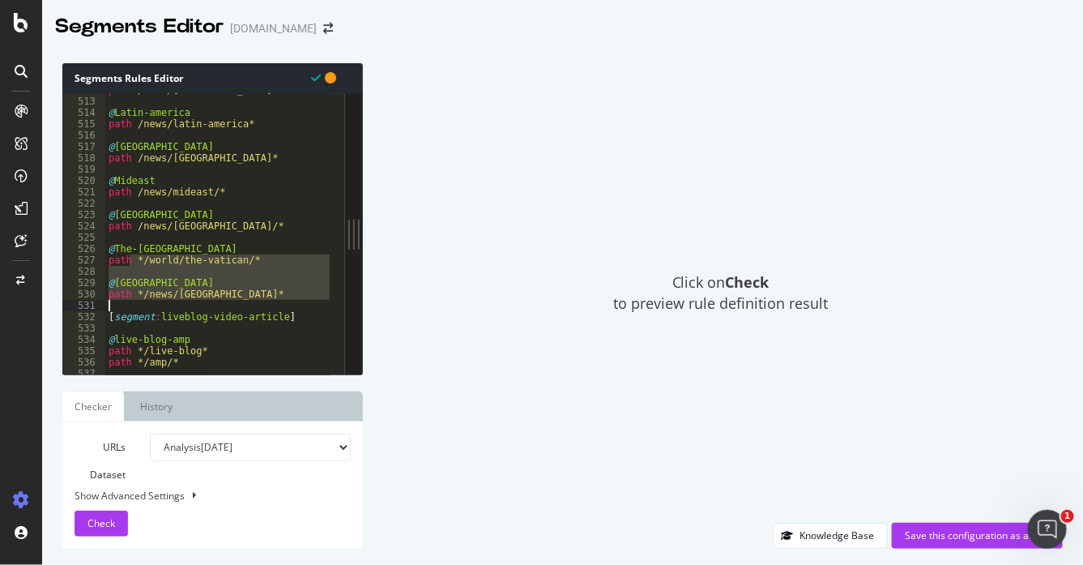
drag, startPoint x: 138, startPoint y: 256, endPoint x: 145, endPoint y: 330, distance: 74.1
click at [145, 330] on div "path /news/[GEOGRAPHIC_DATA]* @ [GEOGRAPHIC_DATA] path /news/latin-[GEOGRAPHIC_…" at bounding box center [477, 228] width 744 height 289
click at [144, 297] on div "path /news/[GEOGRAPHIC_DATA]* @ [GEOGRAPHIC_DATA] path /news/latin-[GEOGRAPHIC_…" at bounding box center [217, 233] width 224 height 281
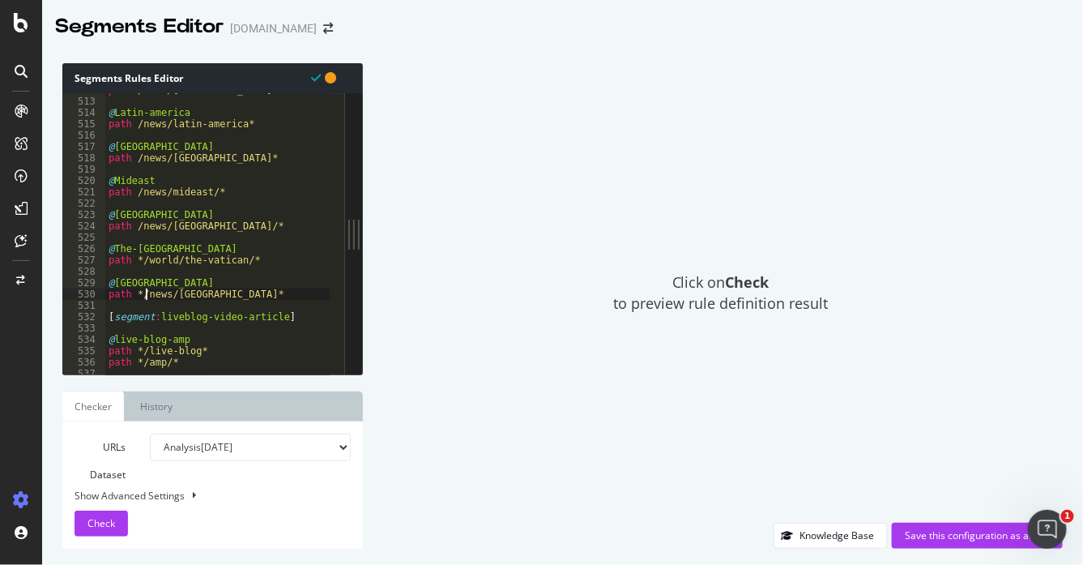
click at [142, 259] on div "path /news/[GEOGRAPHIC_DATA]* @ [GEOGRAPHIC_DATA] path /news/latin-[GEOGRAPHIC_…" at bounding box center [477, 228] width 744 height 289
click at [141, 290] on div "path /news/[GEOGRAPHIC_DATA]* @ [GEOGRAPHIC_DATA] path /news/latin-[GEOGRAPHIC_…" at bounding box center [477, 228] width 744 height 289
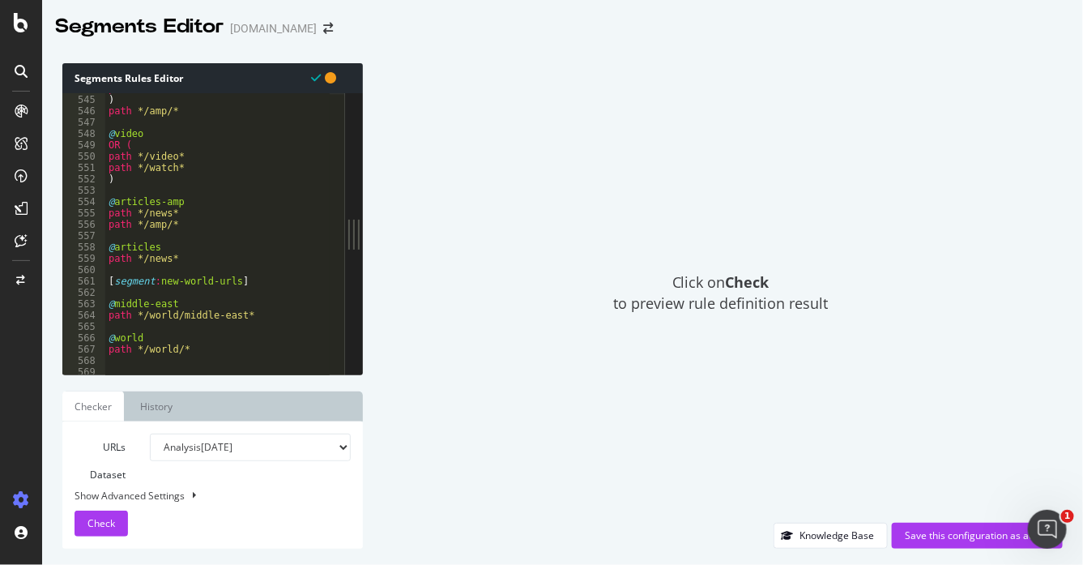
scroll to position [6171, 0]
drag, startPoint x: 175, startPoint y: 213, endPoint x: 95, endPoint y: 213, distance: 80.2
click at [95, 213] on div "path /news/africa* 544 545 546 547 548 549 550 551 552 553 554 555 556 557 558 …" at bounding box center [203, 233] width 283 height 281
type textarea "path */news*"
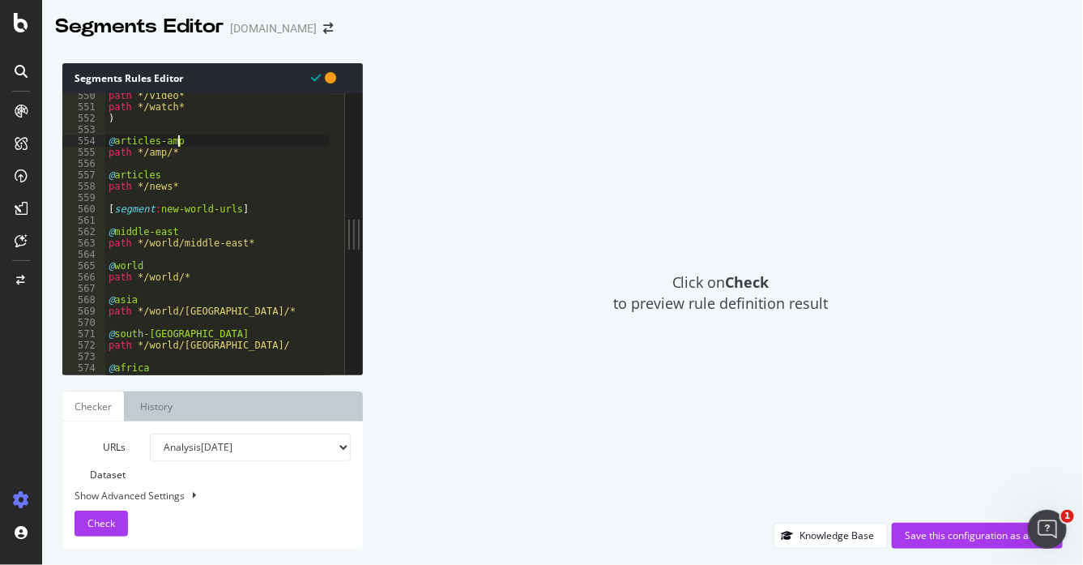
scroll to position [6292, 0]
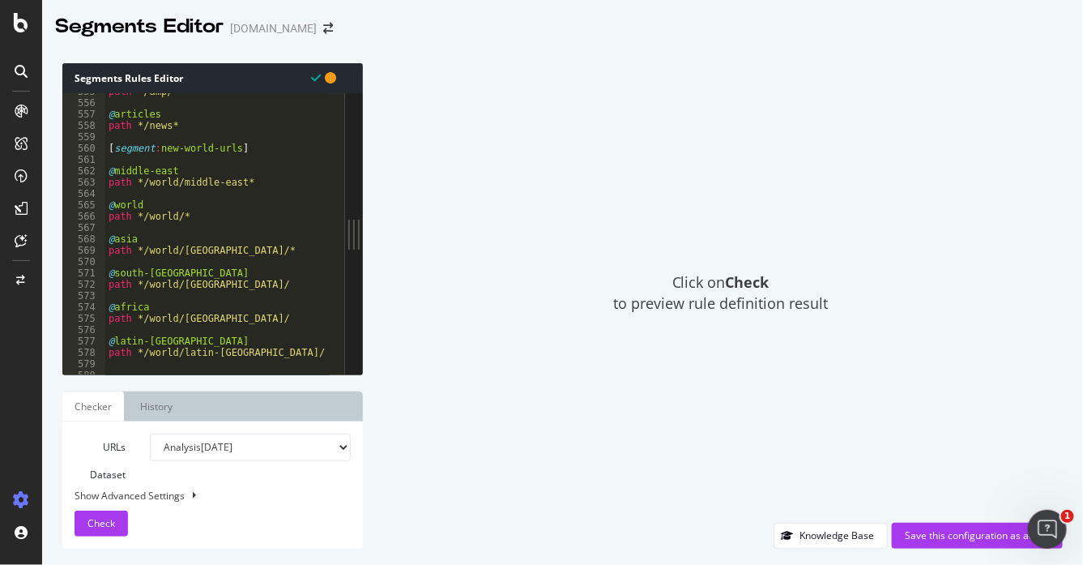
click at [139, 181] on div "path */amp/* @ articles path */news* [ segment : new-world-urls ] @ middle-east…" at bounding box center [477, 230] width 744 height 289
click at [143, 214] on div "path */amp/* @ articles path */news* [ segment : new-world-urls ] @ middle-east…" at bounding box center [477, 230] width 744 height 289
click at [143, 250] on div "path */amp/* @ articles path */news* [ segment : new-world-urls ] @ middle-east…" at bounding box center [477, 230] width 744 height 289
click at [139, 282] on div "path */amp/* @ articles path */news* [ segment : new-world-urls ] @ middle-east…" at bounding box center [477, 230] width 744 height 289
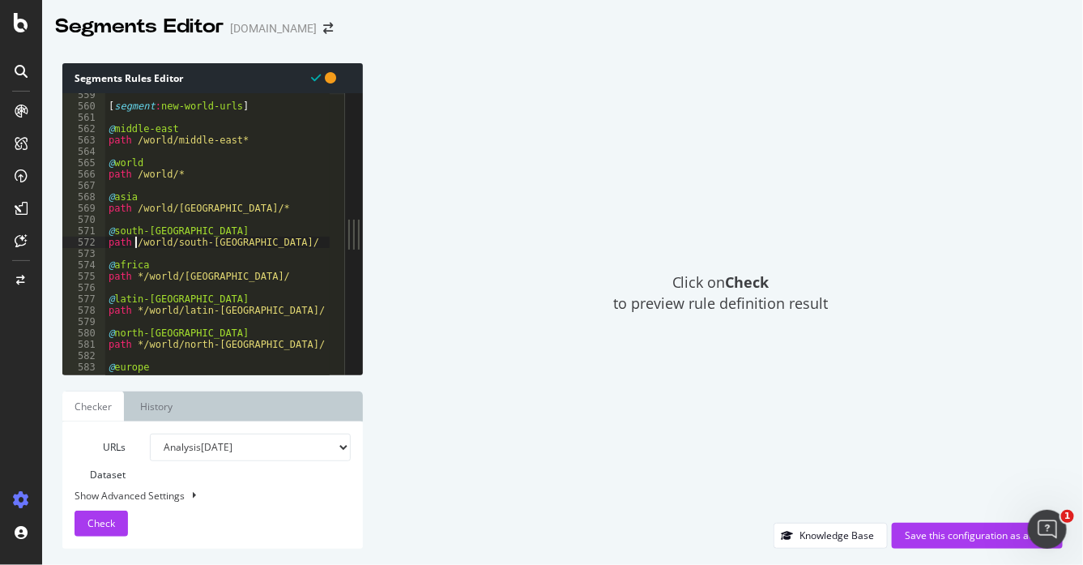
scroll to position [6336, 0]
click at [143, 269] on div "[ segment : new-world-urls ] @ middle-east path /world/middle-east* @ world pat…" at bounding box center [477, 232] width 744 height 289
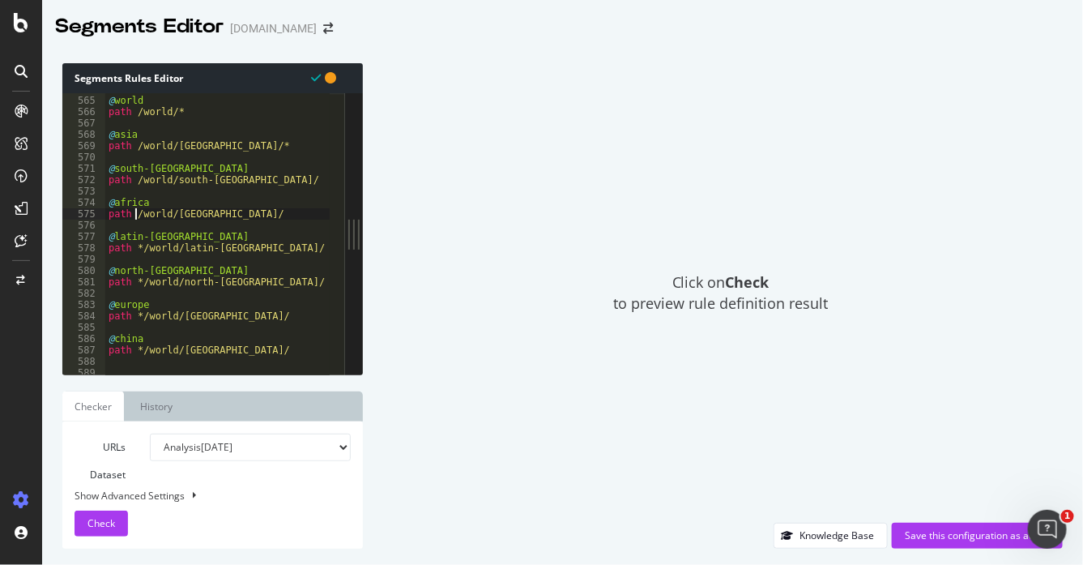
scroll to position [6397, 0]
click at [139, 241] on div "@ world path /world/* @ asia path /world/[GEOGRAPHIC_DATA]/* @ [GEOGRAPHIC_DATA…" at bounding box center [477, 227] width 744 height 289
type textarea "path /world/latin-[GEOGRAPHIC_DATA]/"
type textarea "path /world/north-[GEOGRAPHIC_DATA]/"
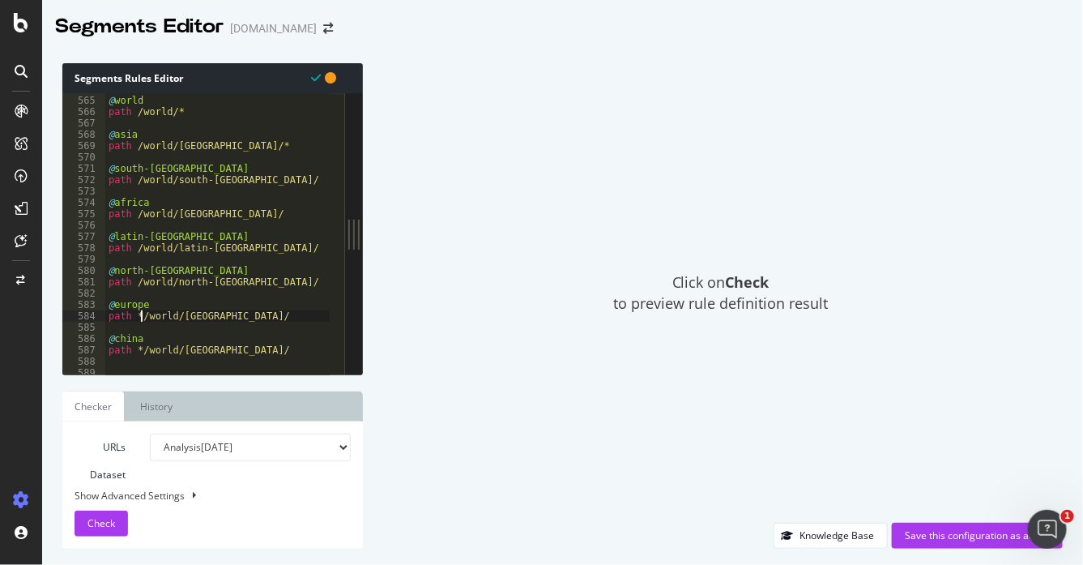
type textarea "path /world/[GEOGRAPHIC_DATA]/"
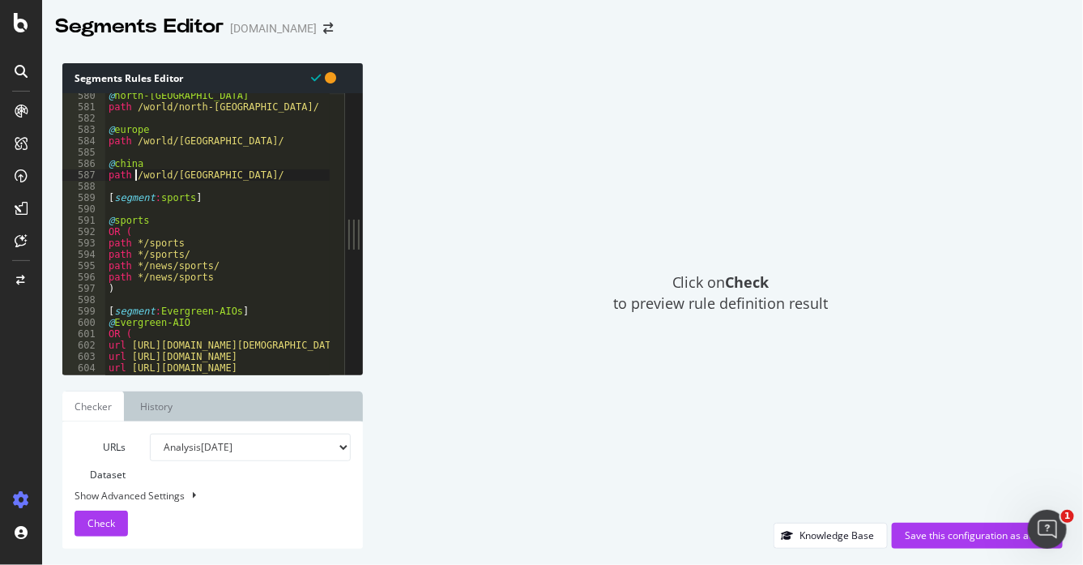
scroll to position [6573, 0]
click at [142, 238] on div "@ north-korea path /world/north-[GEOGRAPHIC_DATA]/ @ [GEOGRAPHIC_DATA] path /wo…" at bounding box center [477, 233] width 744 height 289
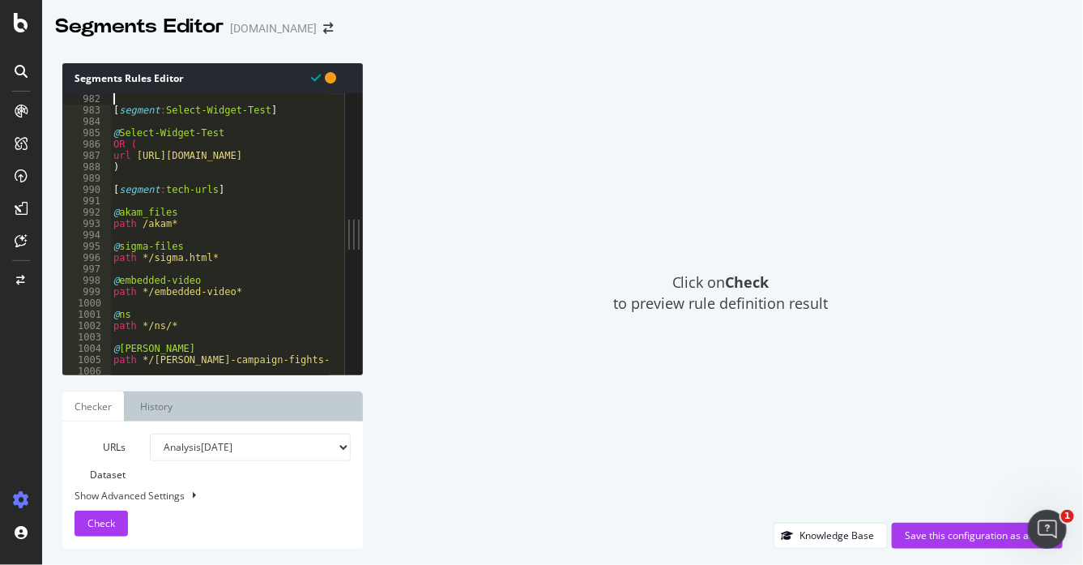
scroll to position [11073, 0]
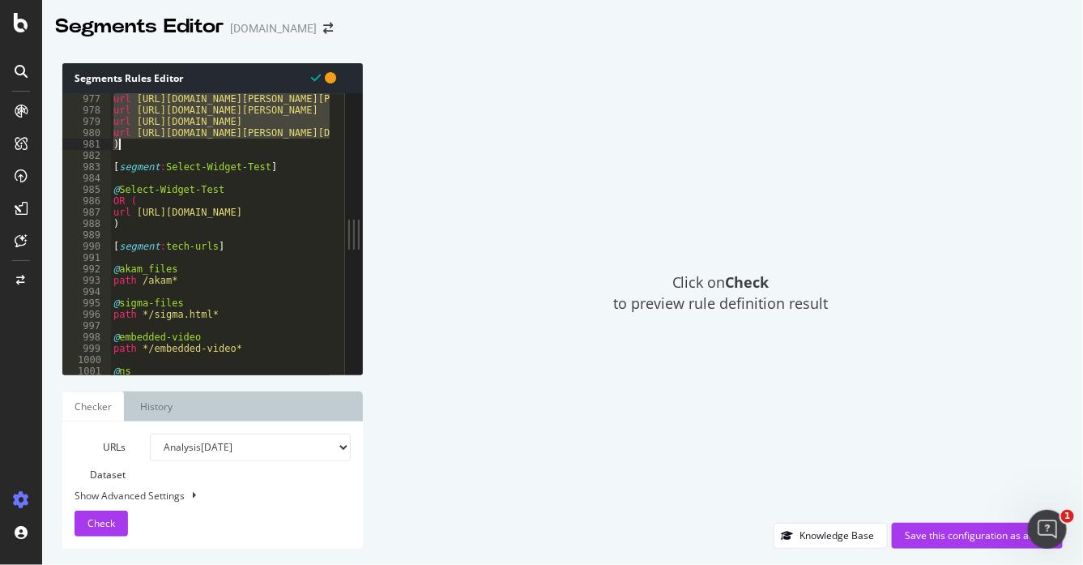
drag, startPoint x: 105, startPoint y: 165, endPoint x: 122, endPoint y: 143, distance: 27.7
click at [122, 143] on div "url [URL][DOMAIN_NAME][PERSON_NAME][PERSON_NAME] url [URL][DOMAIN_NAME][PERSON_…" at bounding box center [482, 237] width 744 height 289
type textarea "url [URL][DOMAIN_NAME][PERSON_NAME][DEMOGRAPHIC_DATA] )"
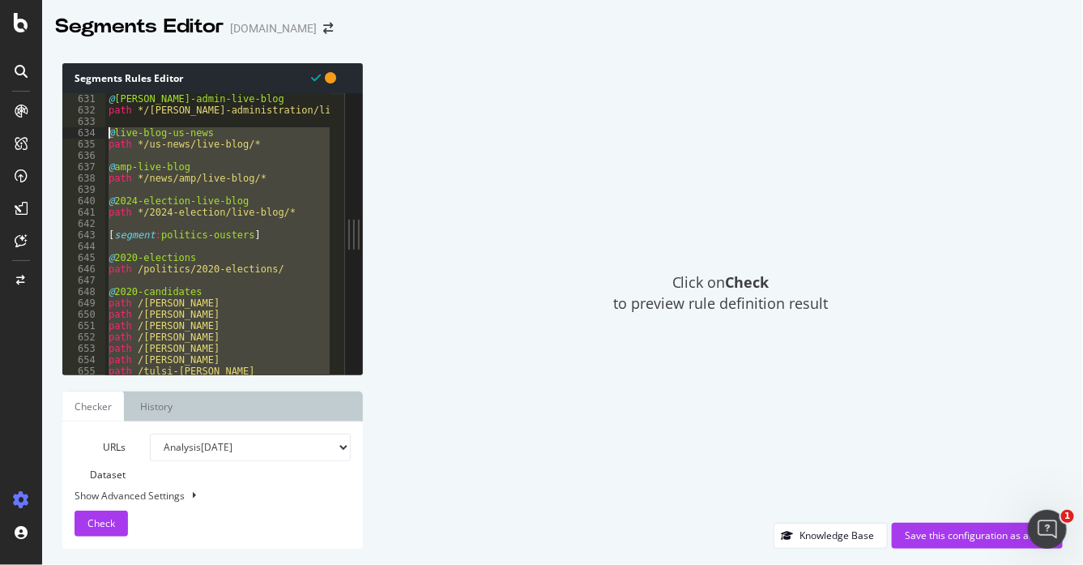
scroll to position [7147, 0]
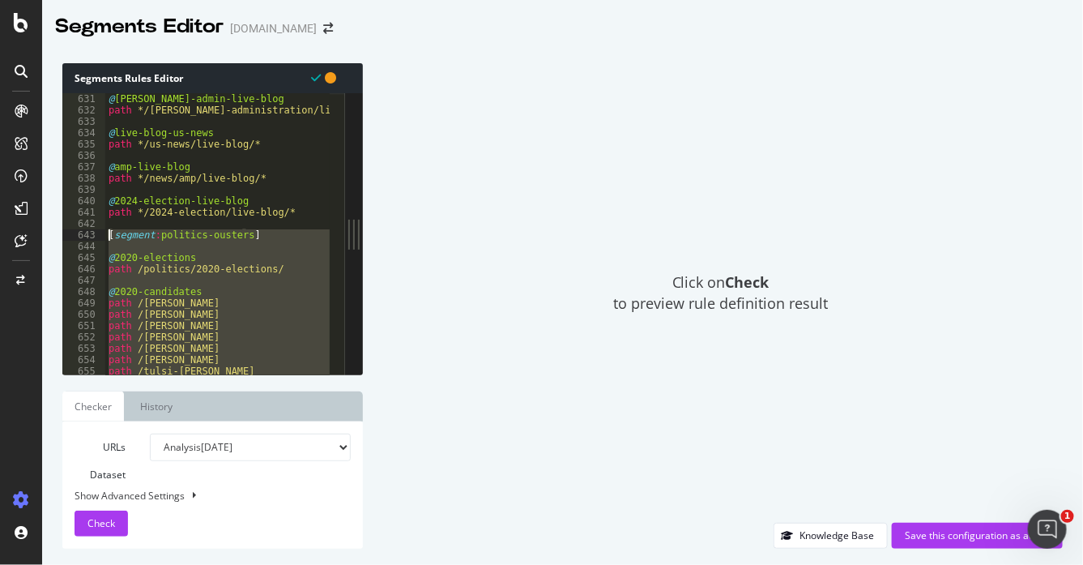
drag, startPoint x: 215, startPoint y: 276, endPoint x: 105, endPoint y: 237, distance: 116.4
click at [105, 237] on div "@ [PERSON_NAME]-admin-live-blog path */[PERSON_NAME]-administration/live-blog/*…" at bounding box center [429, 237] width 648 height 289
type textarea "[segment:politics-ousters]"
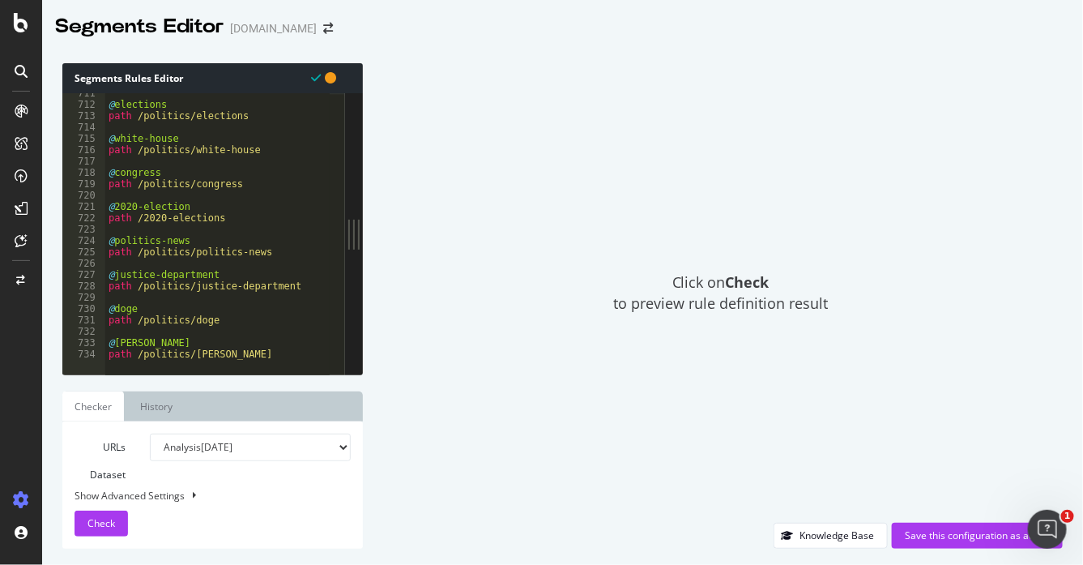
scroll to position [8060, 0]
click at [268, 352] on div "@ elections path /politics/elections @ white-house path /politics/white-house @…" at bounding box center [429, 232] width 648 height 289
type textarea "path /politics/[PERSON_NAME]"
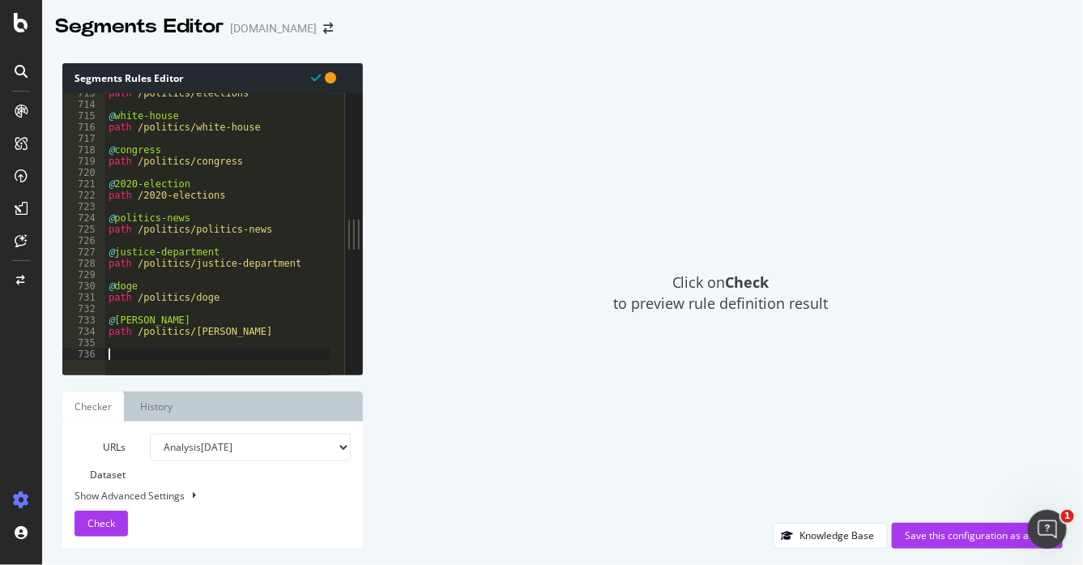
paste textarea "path /[PERSON_NAME]"
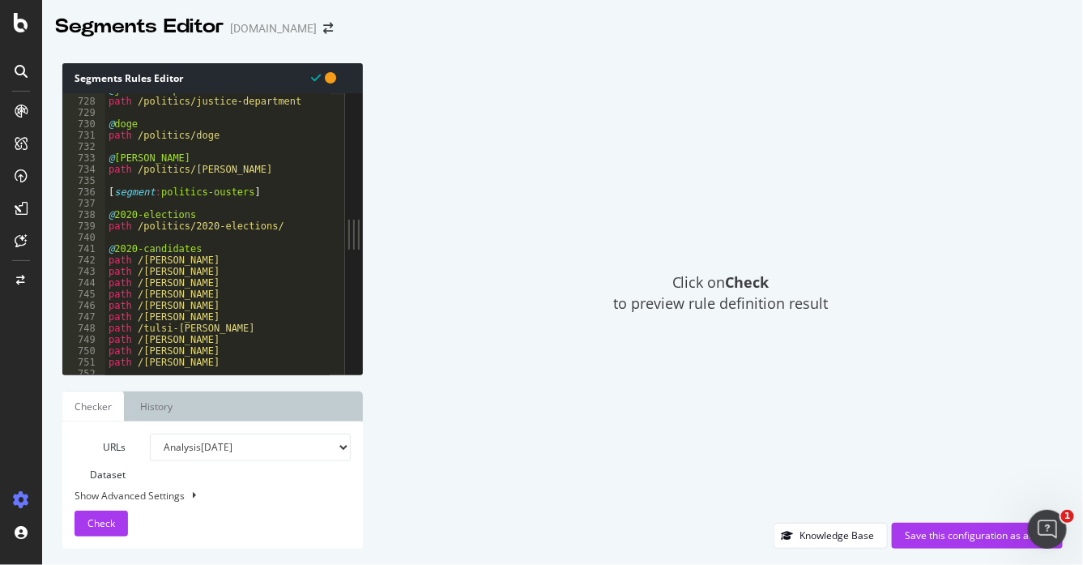
scroll to position [8245, 0]
drag, startPoint x: 257, startPoint y: 193, endPoint x: 99, endPoint y: 193, distance: 158.0
click at [99, 193] on div "path /[PERSON_NAME] 727 728 729 730 731 732 733 734 735 736 737 738 739 740 741…" at bounding box center [203, 233] width 283 height 281
type textarea "[segment:politics-ousters]"
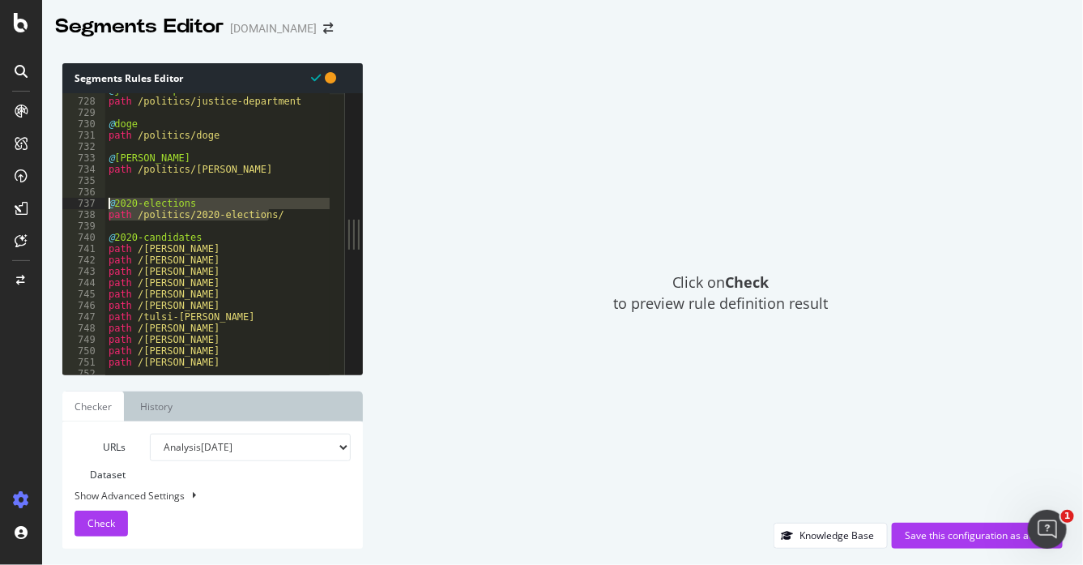
drag, startPoint x: 256, startPoint y: 212, endPoint x: 104, endPoint y: 208, distance: 152.4
click at [104, 208] on div "727 728 729 730 731 732 733 734 735 736 737 738 739 740 741 742 743 744 745 746…" at bounding box center [203, 233] width 283 height 281
type textarea "@2020-elections path /politics/2020-elections/"
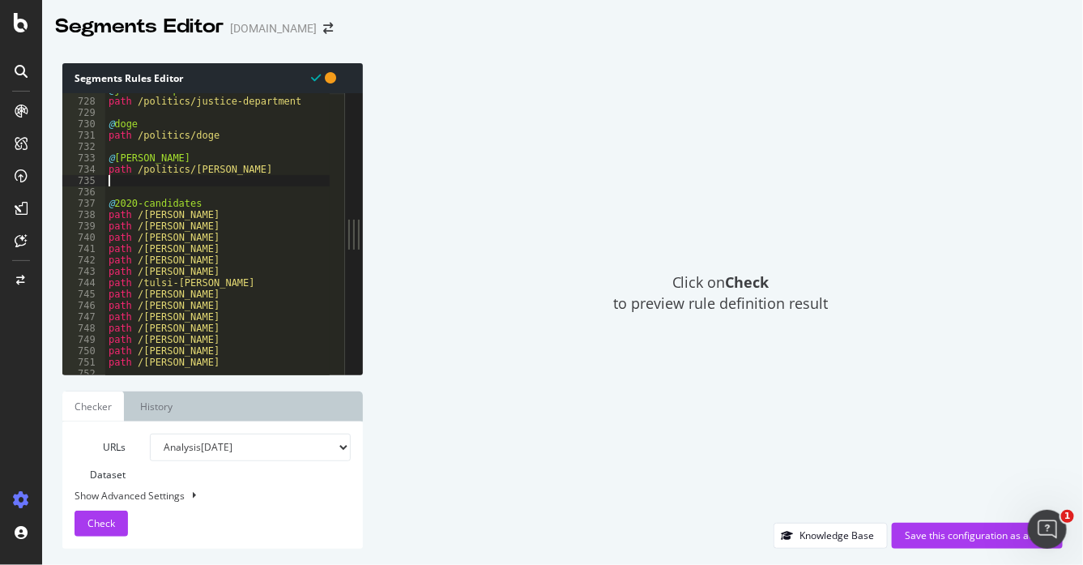
click at [109, 216] on div "@ justice-department path /politics/justice-department @ doge path /politics/do…" at bounding box center [429, 228] width 648 height 289
type textarea "path /[PERSON_NAME]"
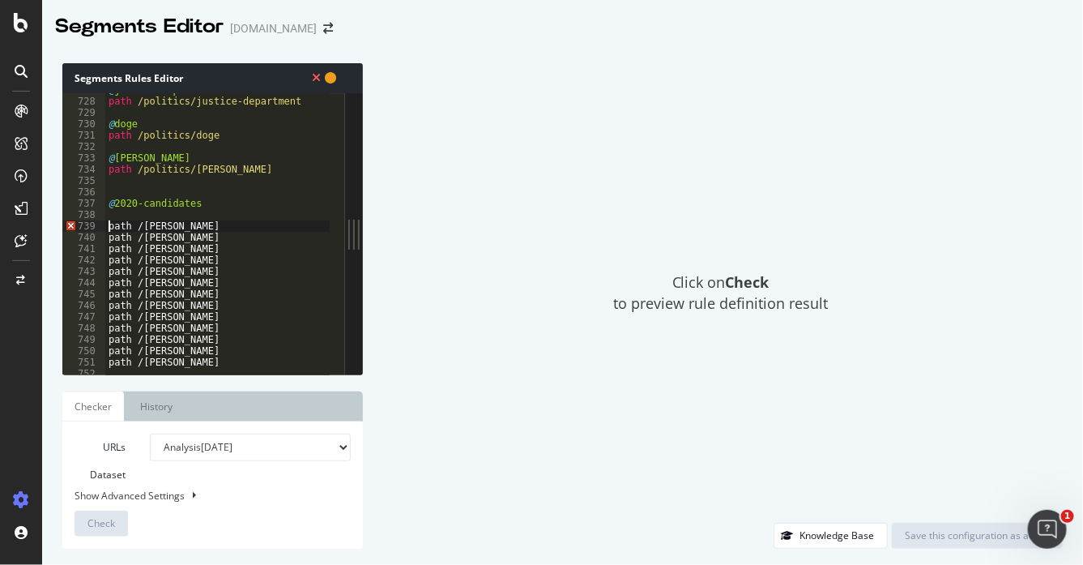
click at [158, 214] on div "@ justice-department path /politics/justice-department @ doge path /politics/do…" at bounding box center [429, 228] width 648 height 289
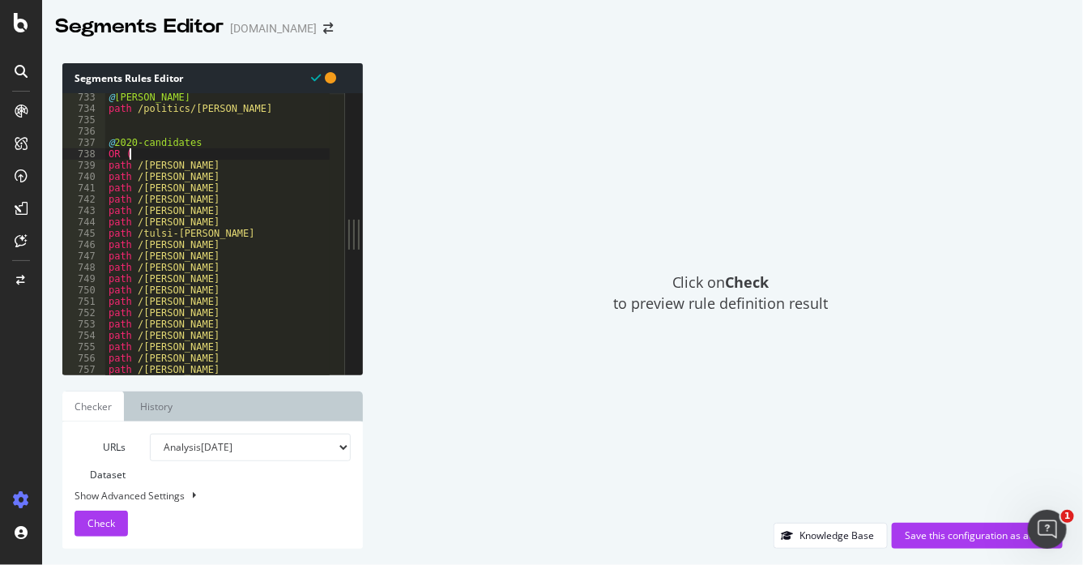
scroll to position [8332, 0]
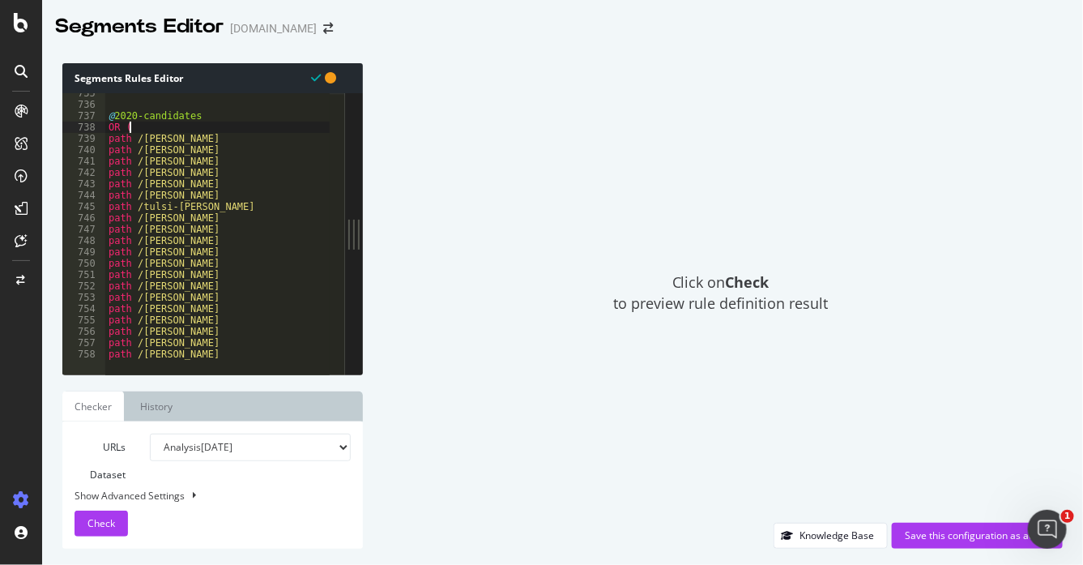
click at [229, 354] on div "@ 2020-candidates OR ( path /[PERSON_NAME] path /[PERSON_NAME] /[PERSON_NAME] p…" at bounding box center [429, 232] width 648 height 289
type textarea "path /[PERSON_NAME]"
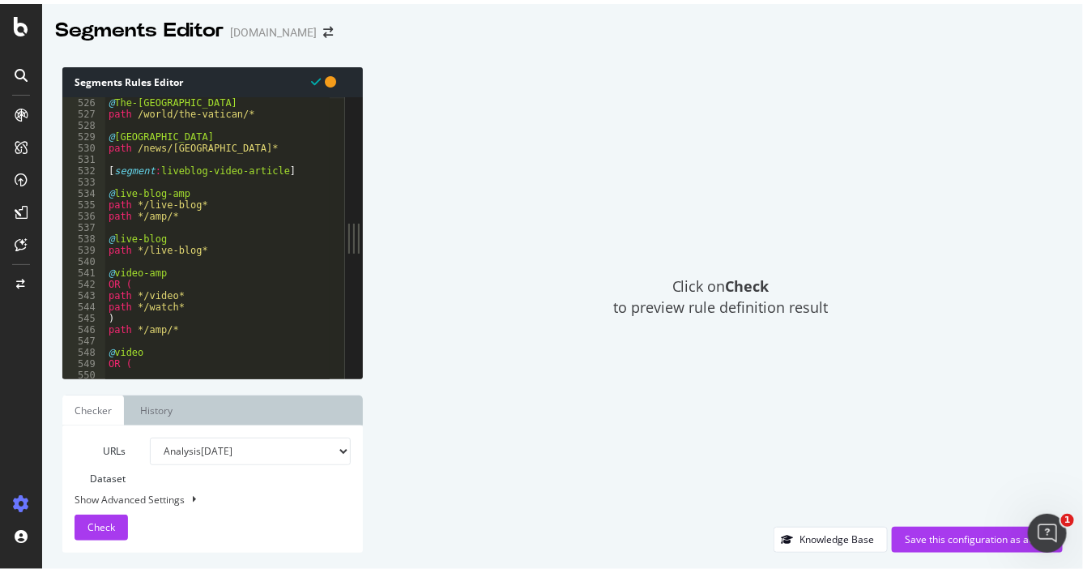
scroll to position [5955, 0]
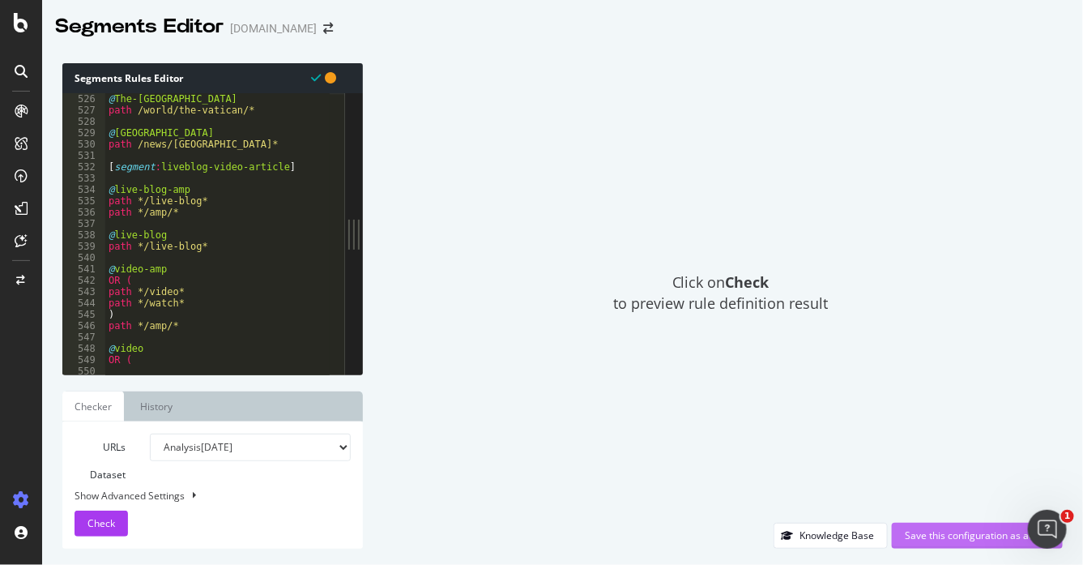
type textarea ")"
click at [932, 533] on div "Save this configuration as active" at bounding box center [977, 535] width 145 height 14
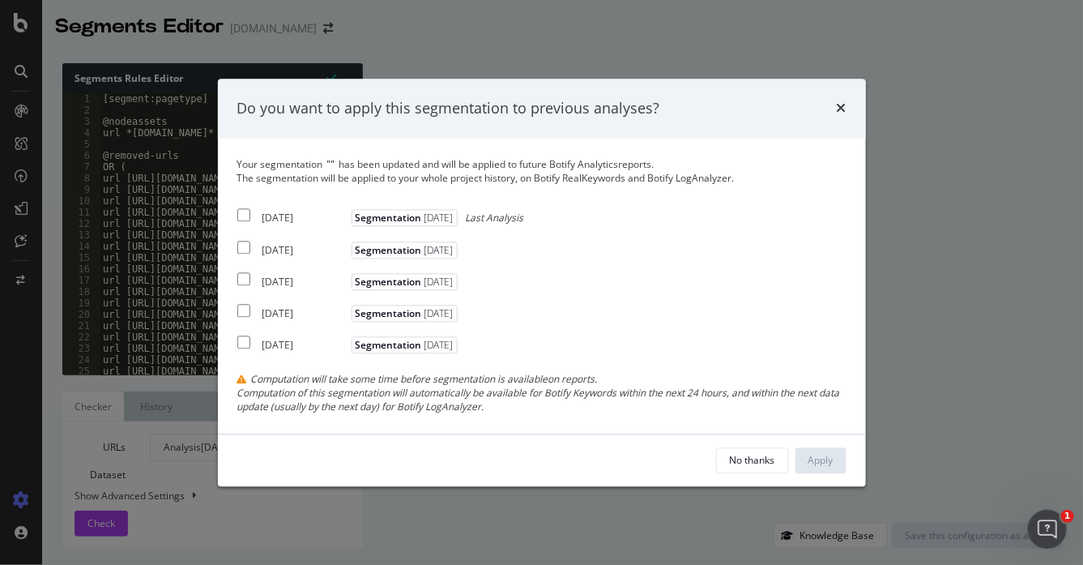
click at [241, 216] on input "modal" at bounding box center [243, 215] width 13 height 13
checkbox input "true"
click at [829, 459] on div "Apply" at bounding box center [821, 460] width 25 height 14
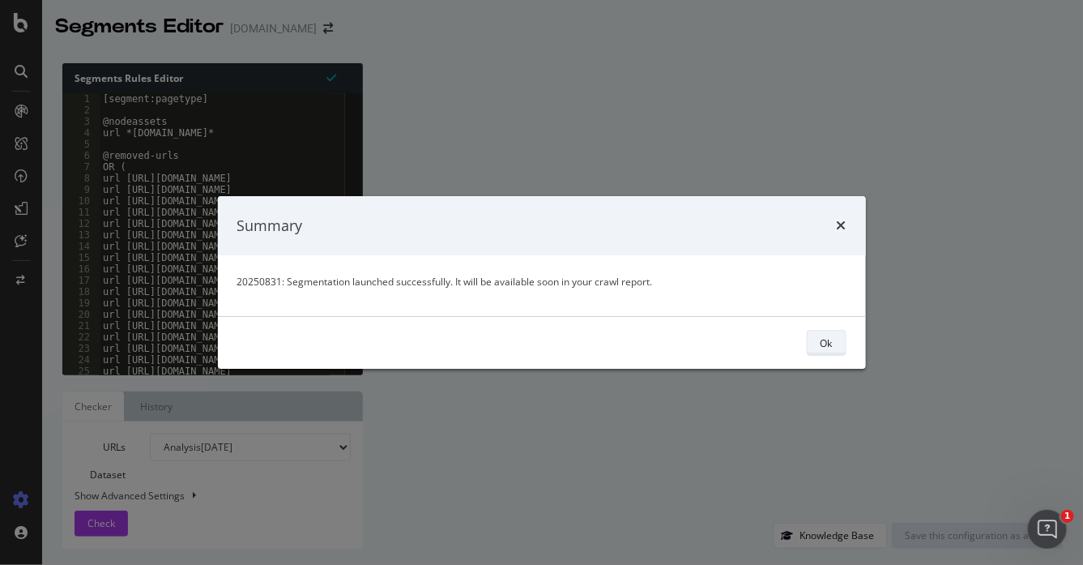
click at [834, 341] on button "Ok" at bounding box center [827, 343] width 40 height 26
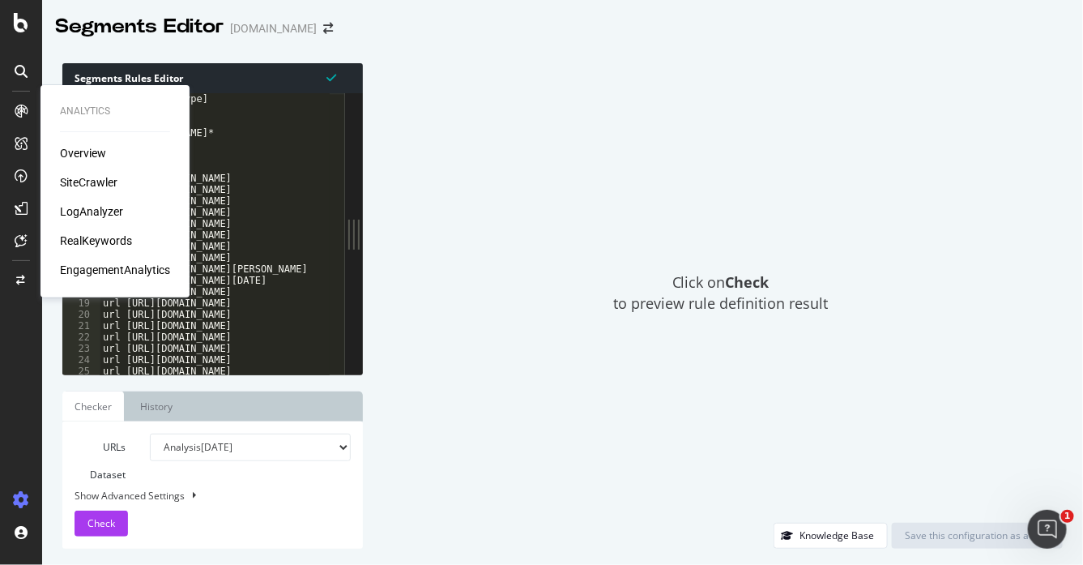
click at [95, 211] on div "LogAnalyzer" at bounding box center [91, 211] width 63 height 16
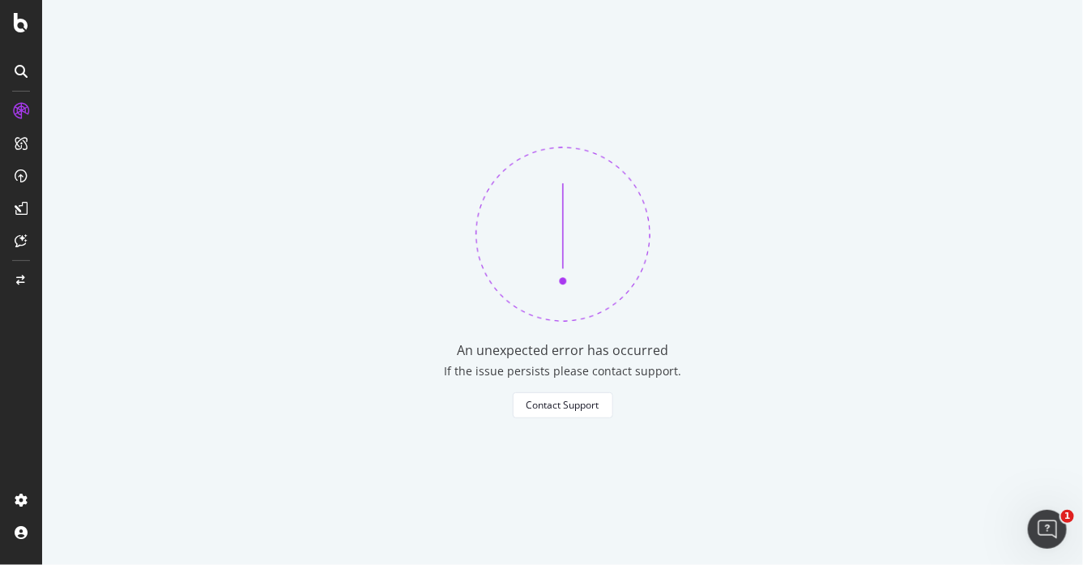
click at [1045, 111] on div "An unexpected error has occurred If the issue persists please contact support. …" at bounding box center [562, 282] width 1041 height 565
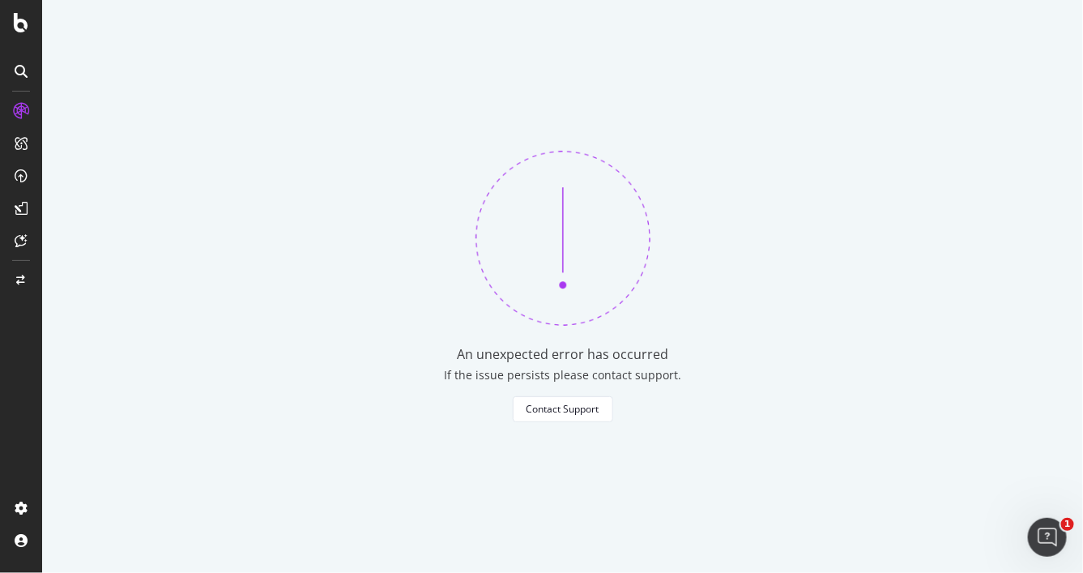
click at [918, 55] on div "An unexpected error has occurred If the issue persists please contact support. …" at bounding box center [562, 286] width 1041 height 573
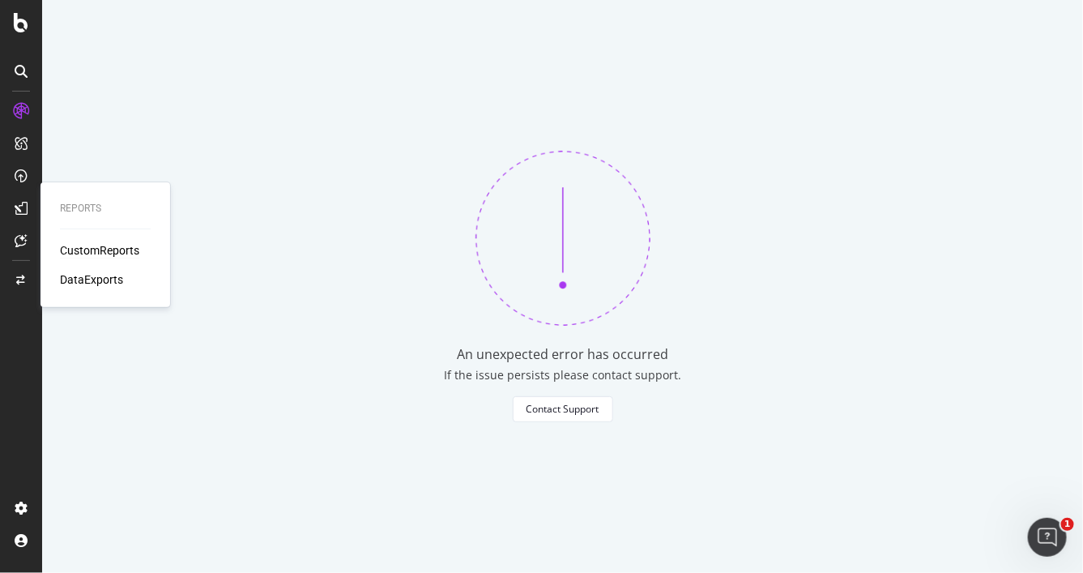
click at [109, 246] on div "CustomReports" at bounding box center [99, 250] width 79 height 16
